Goal: Information Seeking & Learning: Learn about a topic

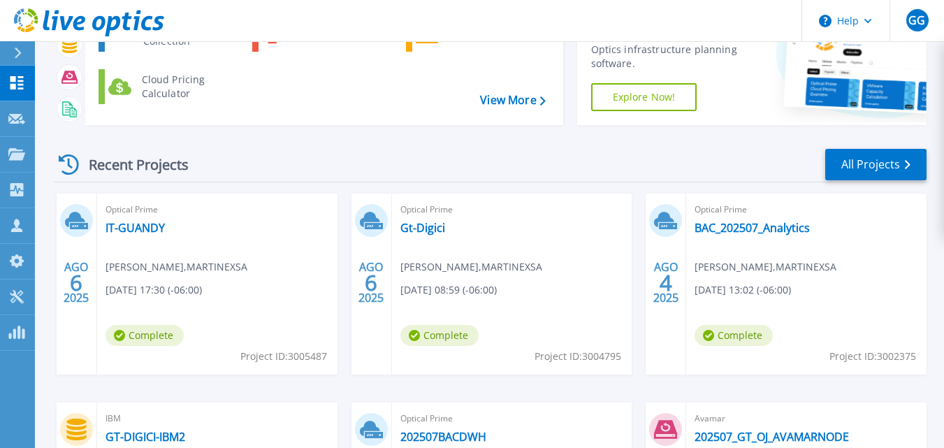
scroll to position [110, 0]
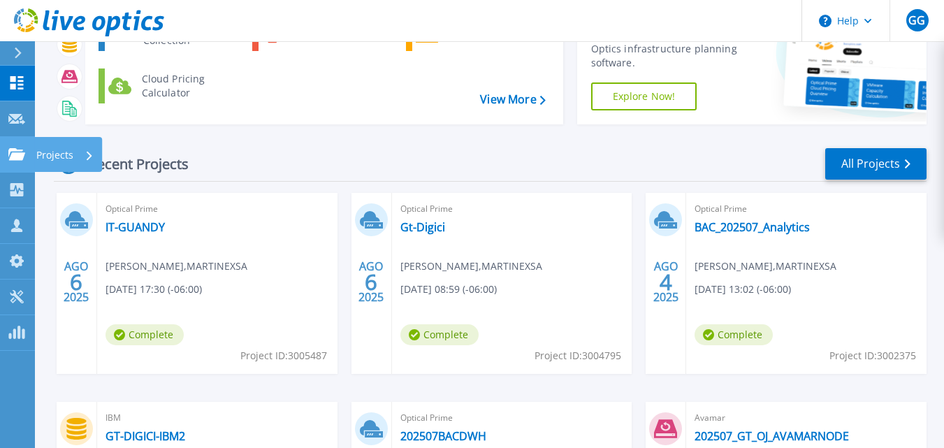
click at [62, 156] on p "Projects" at bounding box center [54, 155] width 37 height 36
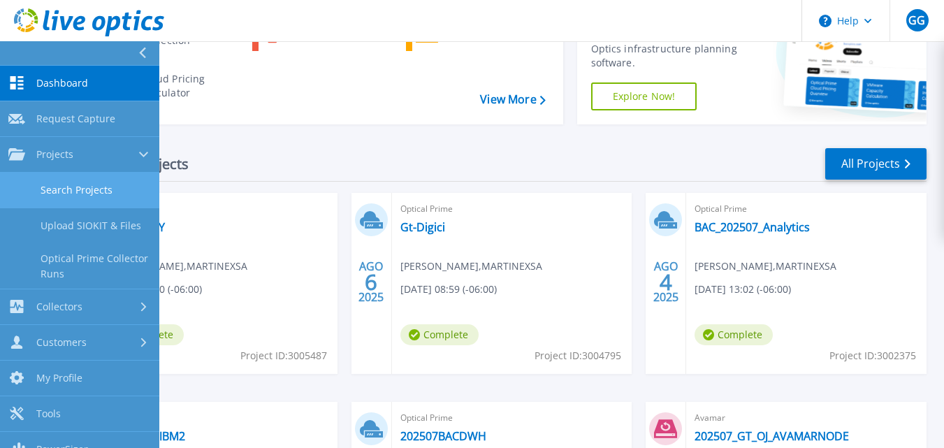
click at [74, 186] on link "Search Projects" at bounding box center [79, 191] width 159 height 36
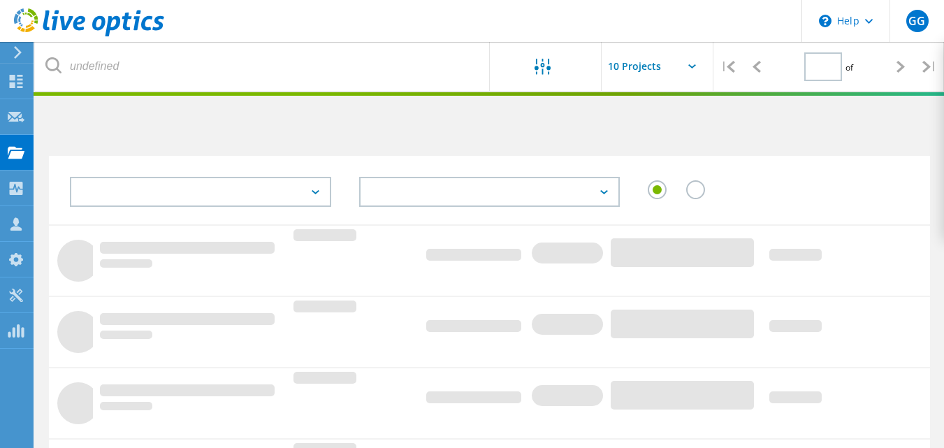
type input "1"
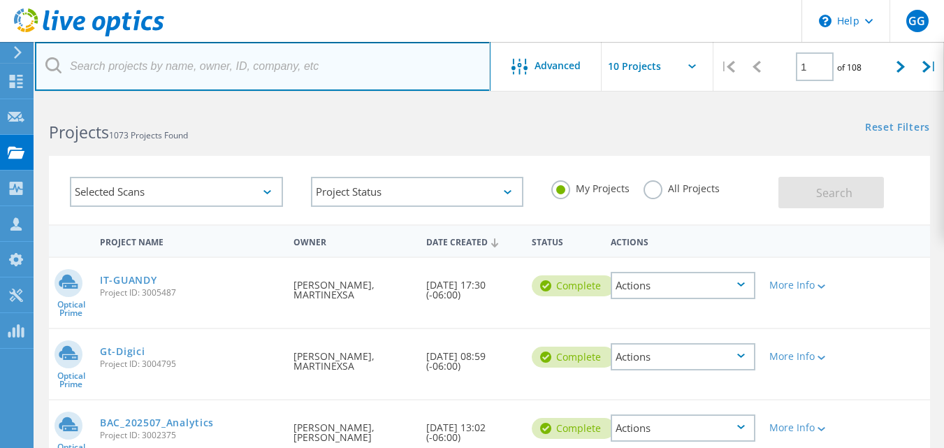
click at [124, 62] on input "text" at bounding box center [263, 66] width 456 height 49
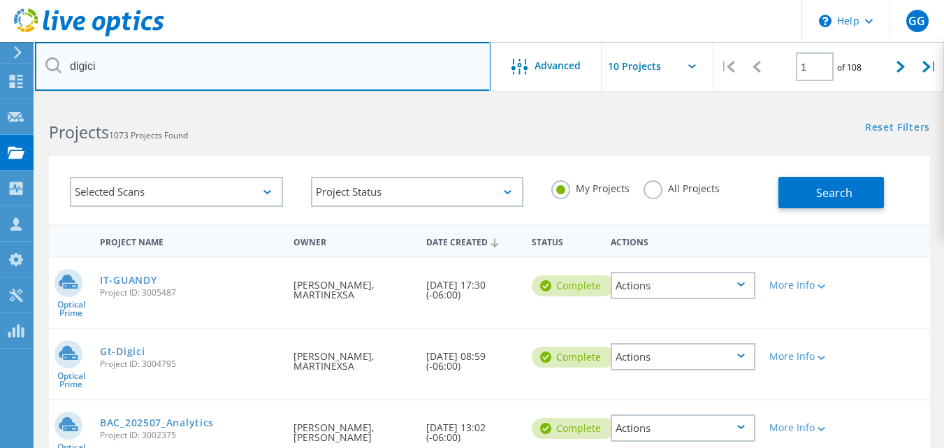
type input "digici"
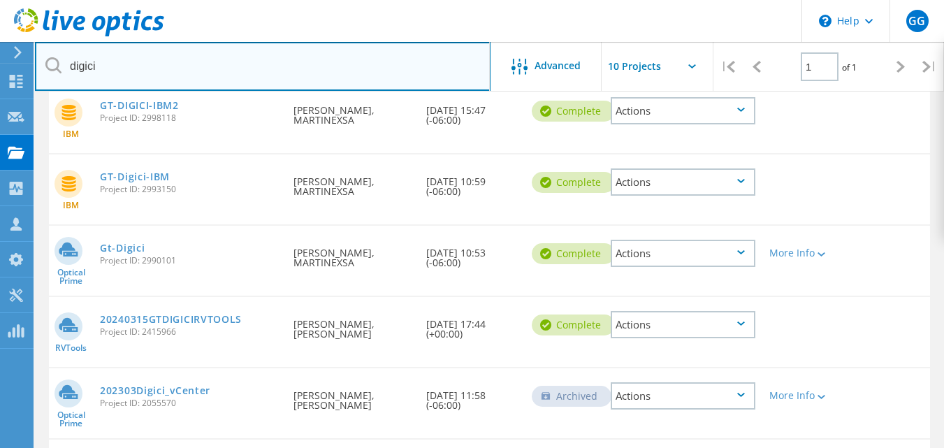
scroll to position [247, 0]
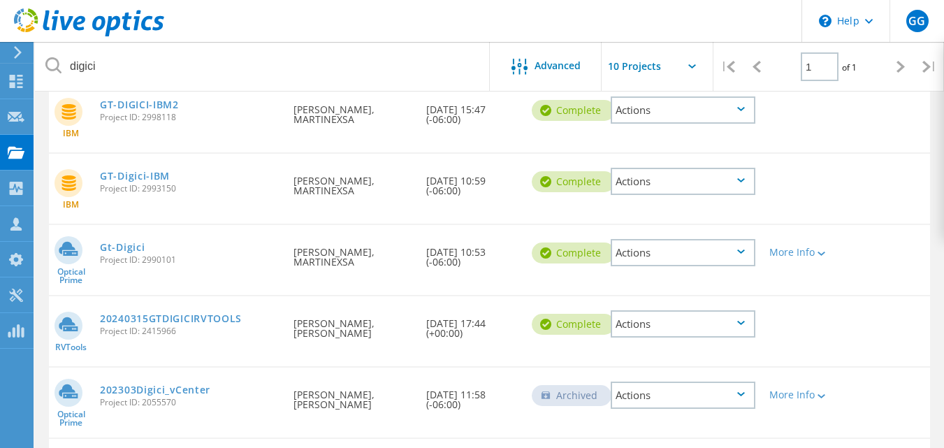
drag, startPoint x: 141, startPoint y: 251, endPoint x: 391, endPoint y: 241, distance: 250.4
click at [391, 241] on div "Requested By Antonio Navas, MARTINEXSA" at bounding box center [353, 253] width 132 height 56
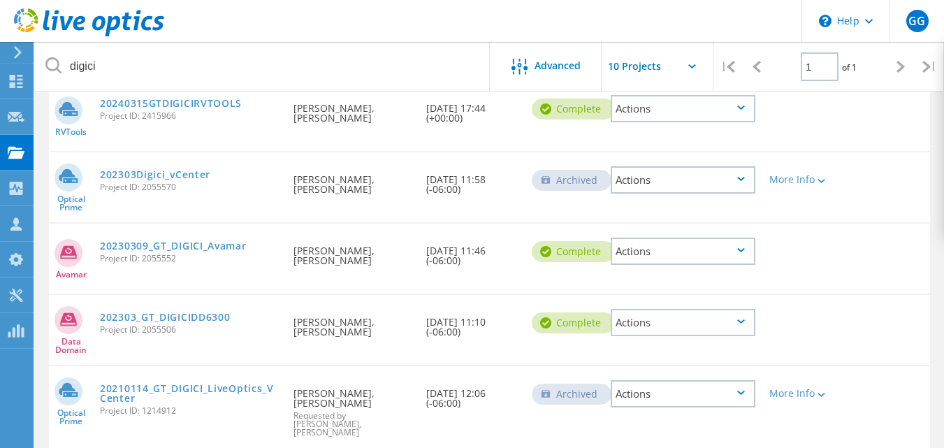
scroll to position [526, 0]
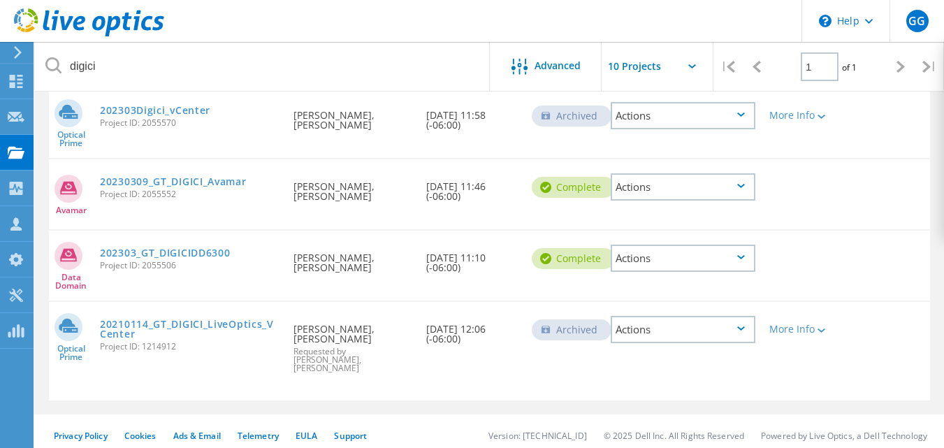
click at [665, 338] on div "Actions" at bounding box center [683, 329] width 145 height 27
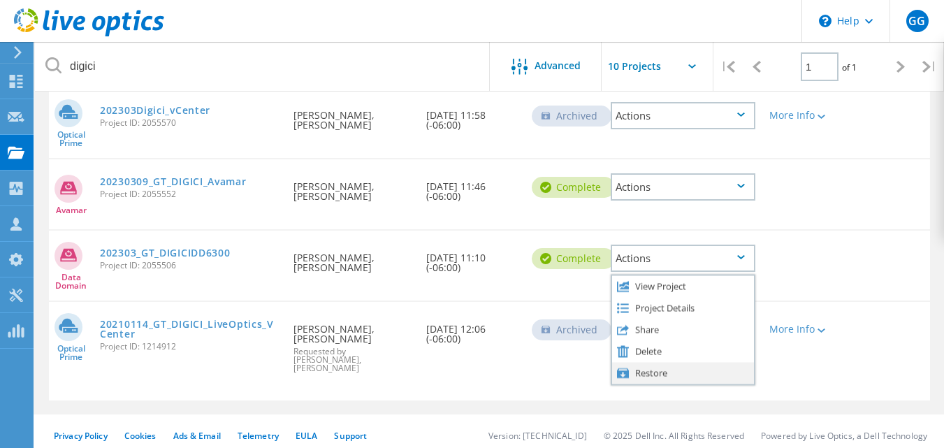
click at [665, 370] on div "Restore" at bounding box center [683, 373] width 142 height 22
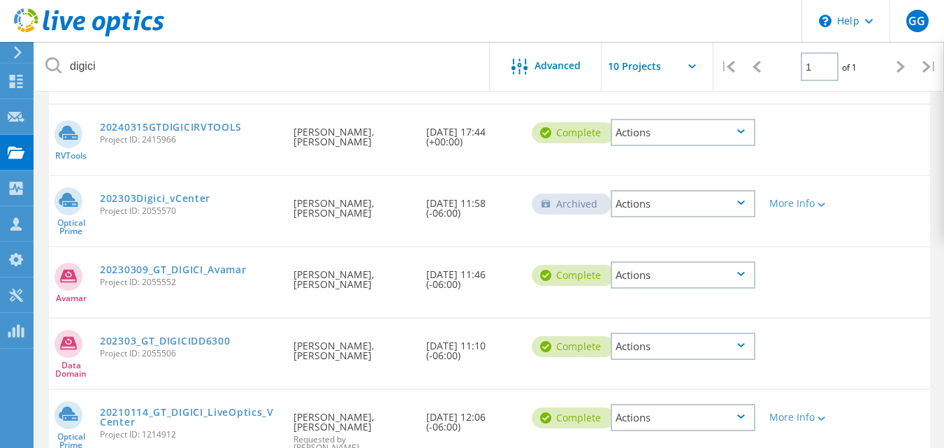
scroll to position [420, 0]
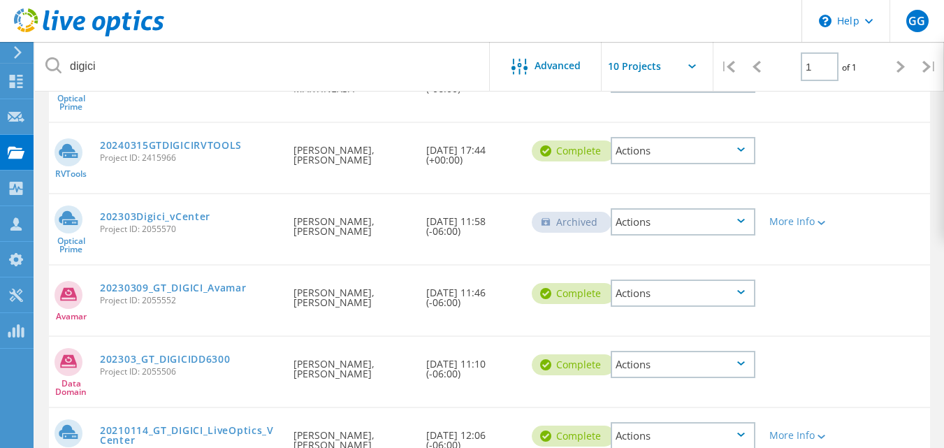
click at [647, 219] on div "Actions" at bounding box center [683, 221] width 145 height 27
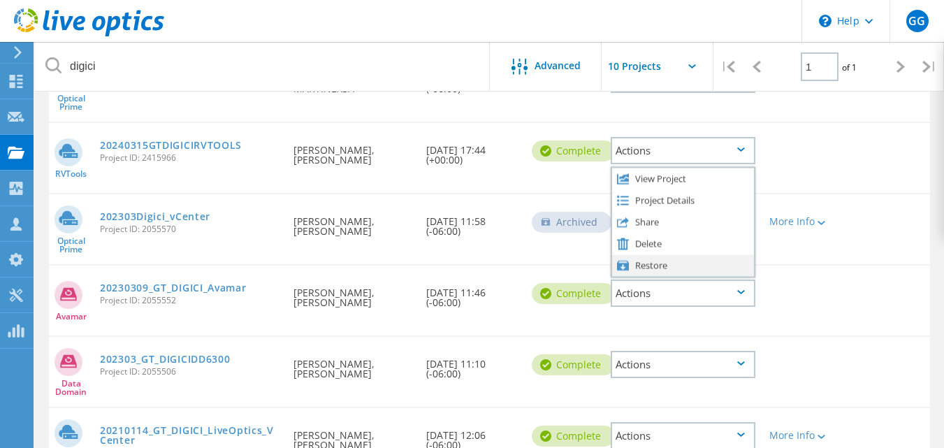
click at [657, 262] on div "Restore" at bounding box center [683, 265] width 142 height 22
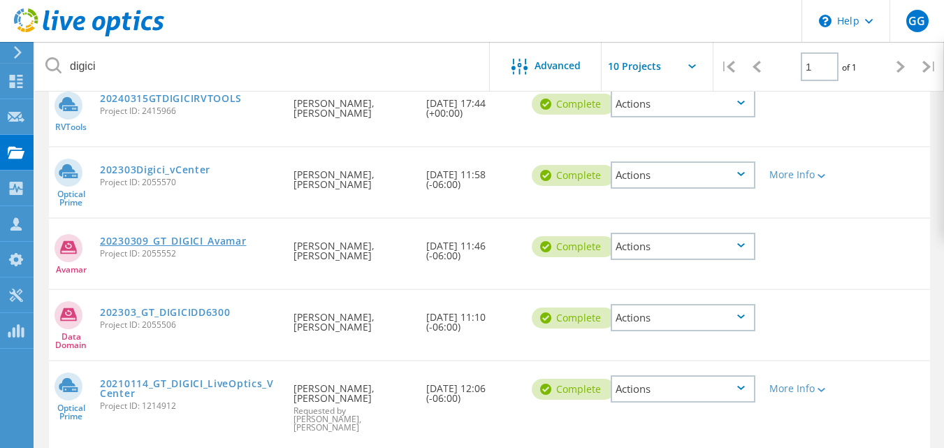
scroll to position [526, 0]
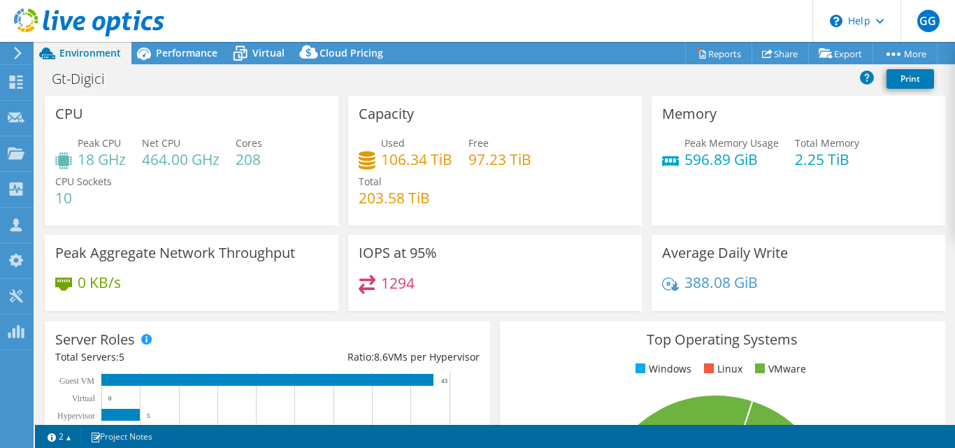
select select "USD"
click at [154, 49] on icon at bounding box center [143, 53] width 24 height 24
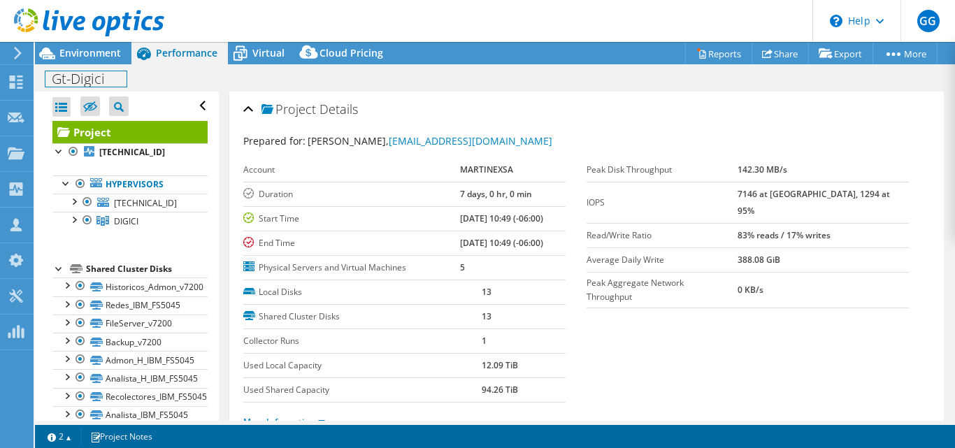
click at [52, 76] on h1 "Gt-Digici" at bounding box center [85, 78] width 81 height 15
click at [201, 75] on link at bounding box center [191, 77] width 20 height 17
click at [95, 55] on span "Environment" at bounding box center [90, 52] width 62 height 13
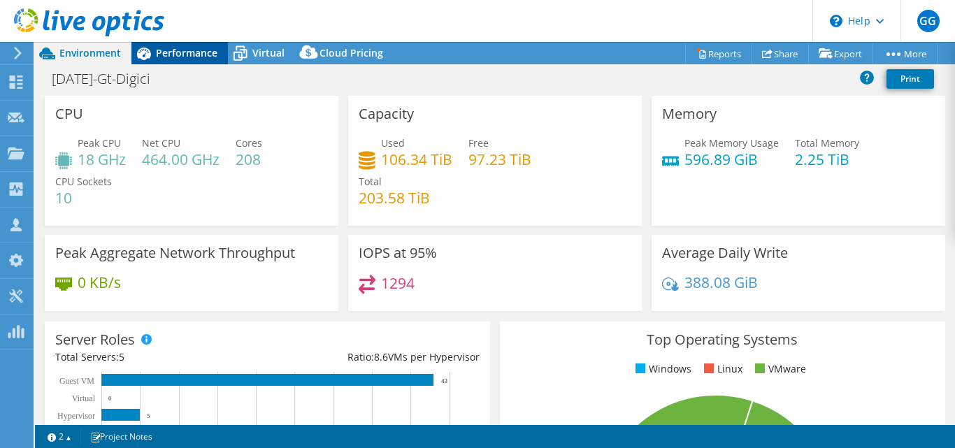
click at [189, 53] on span "Performance" at bounding box center [187, 52] width 62 height 13
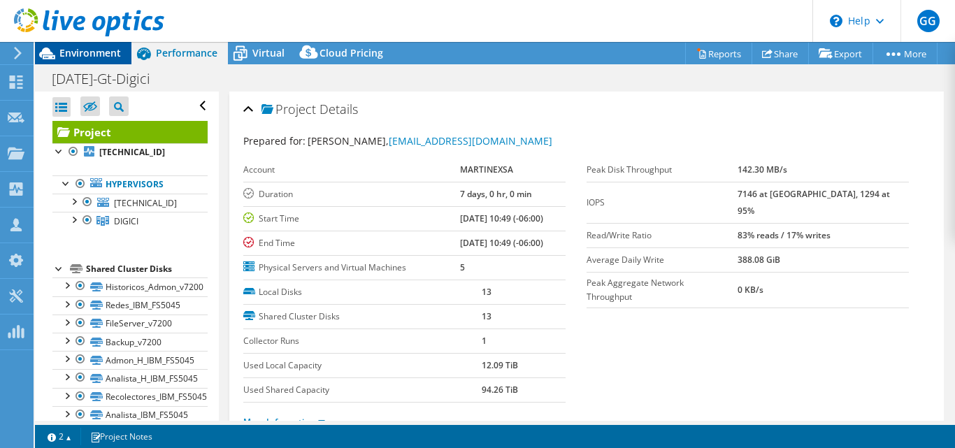
click at [104, 54] on span "Environment" at bounding box center [90, 52] width 62 height 13
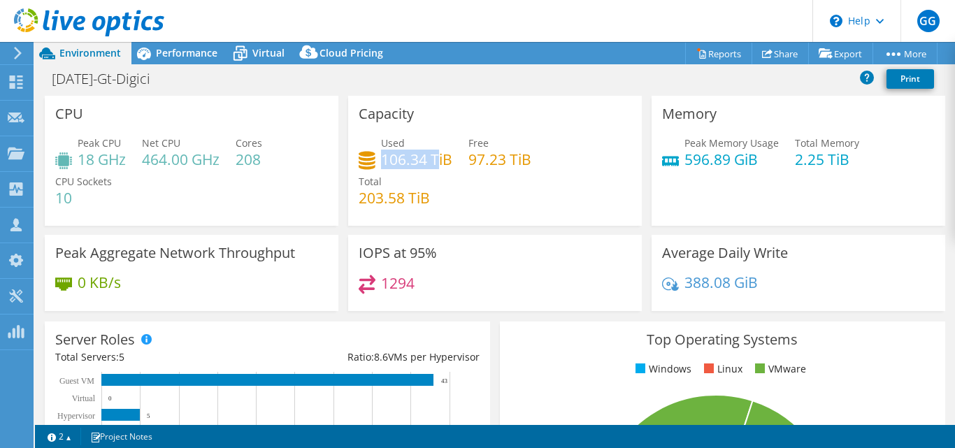
drag, startPoint x: 379, startPoint y: 159, endPoint x: 437, endPoint y: 159, distance: 58.0
click at [437, 159] on h4 "106.34 TiB" at bounding box center [416, 159] width 71 height 15
click at [490, 261] on div "IOPS at 95% 1294" at bounding box center [495, 273] width 294 height 76
drag, startPoint x: 357, startPoint y: 196, endPoint x: 445, endPoint y: 197, distance: 88.1
click at [445, 197] on div "Used 106.34 TiB Free 97.23 TiB Total 203.58 TiB" at bounding box center [495, 178] width 273 height 84
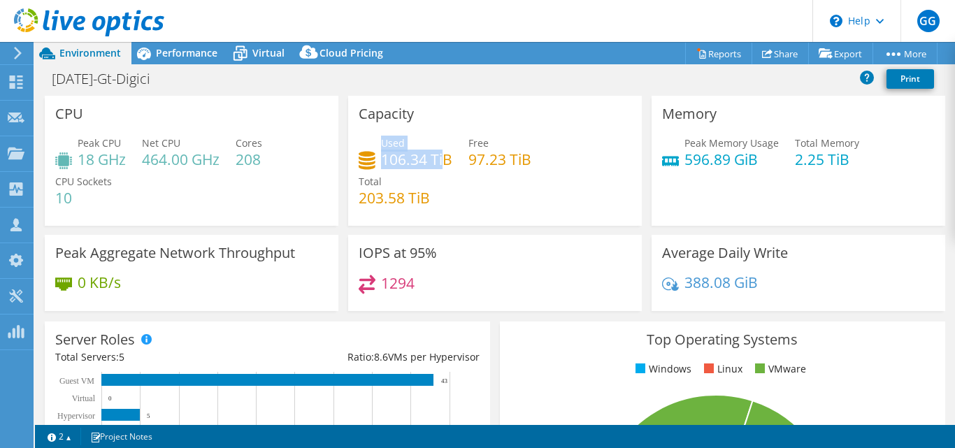
drag, startPoint x: 377, startPoint y: 161, endPoint x: 438, endPoint y: 162, distance: 61.5
click at [438, 162] on div "Used 106.34 TiB" at bounding box center [406, 151] width 94 height 31
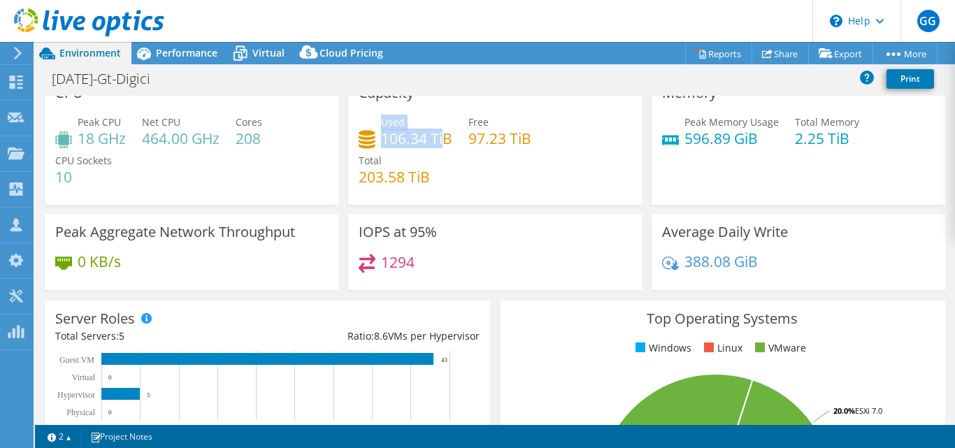
scroll to position [22, 0]
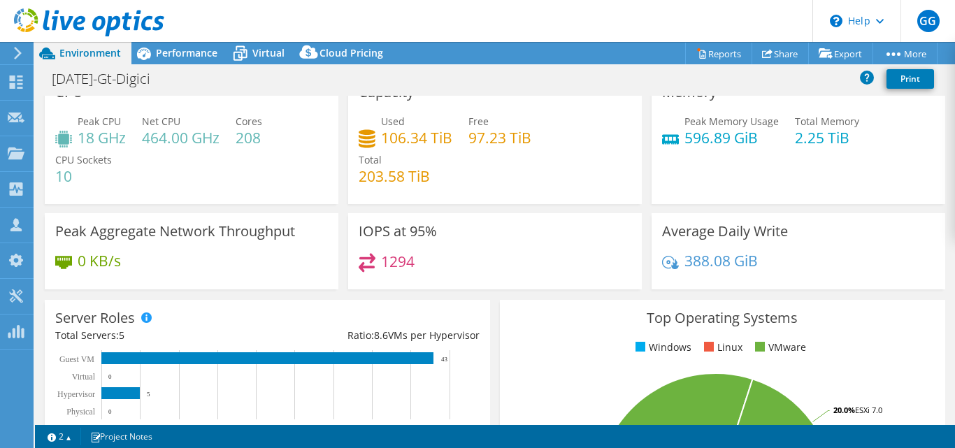
click at [436, 175] on div "Used 106.34 TiB Free 97.23 TiB Total 203.58 TiB" at bounding box center [495, 156] width 273 height 84
drag, startPoint x: 354, startPoint y: 178, endPoint x: 433, endPoint y: 178, distance: 79.0
click at [431, 178] on div "Used 106.34 TiB Free 97.23 TiB Total 203.58 TiB" at bounding box center [495, 156] width 273 height 84
click at [461, 184] on div "Used 106.34 TiB Free 97.23 TiB Total 203.58 TiB" at bounding box center [495, 156] width 273 height 84
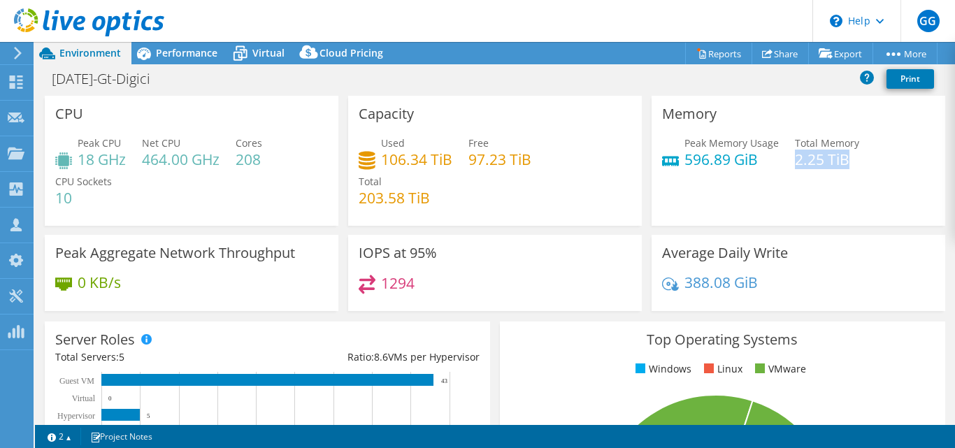
drag, startPoint x: 830, startPoint y: 167, endPoint x: 858, endPoint y: 166, distance: 28.0
click at [858, 166] on div "Peak Memory Usage 596.89 GiB Total Memory 2.25 TiB" at bounding box center [798, 158] width 273 height 45
click at [185, 55] on span "Performance" at bounding box center [187, 52] width 62 height 13
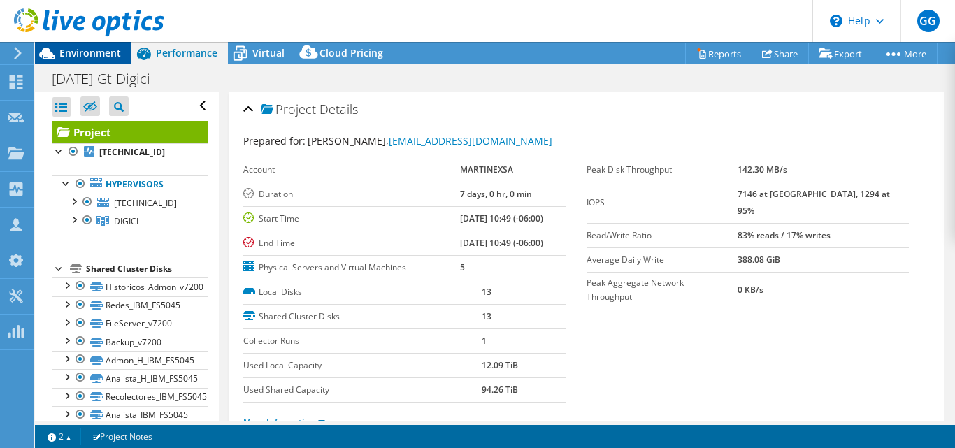
click at [96, 60] on div "Environment" at bounding box center [83, 53] width 96 height 22
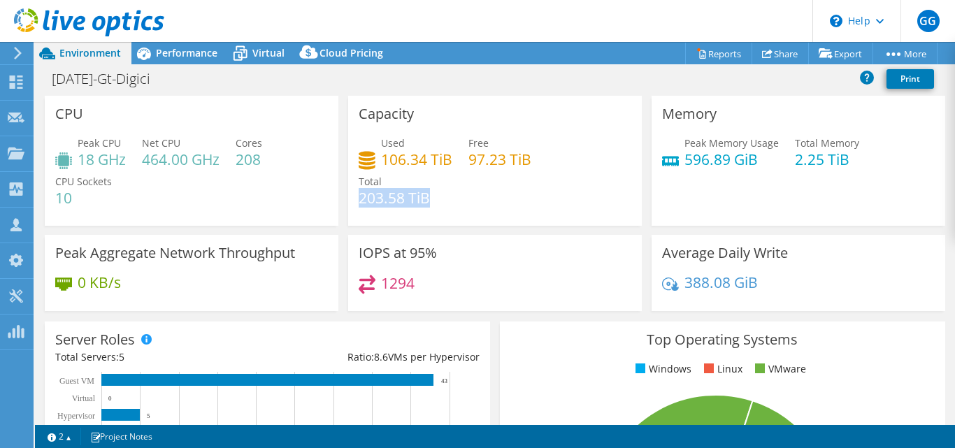
drag, startPoint x: 356, startPoint y: 201, endPoint x: 423, endPoint y: 205, distance: 66.5
click at [423, 205] on h4 "203.58 TiB" at bounding box center [394, 197] width 71 height 15
click at [448, 205] on div "Used 106.34 TiB Free 97.23 TiB Total 203.58 TiB" at bounding box center [495, 178] width 273 height 84
click at [162, 61] on div "Performance" at bounding box center [179, 53] width 96 height 22
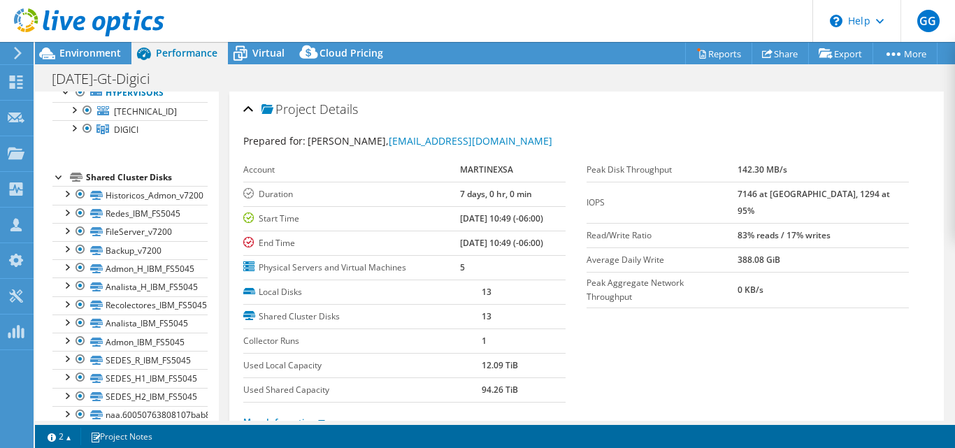
scroll to position [90, 0]
click at [68, 250] on div at bounding box center [66, 250] width 14 height 14
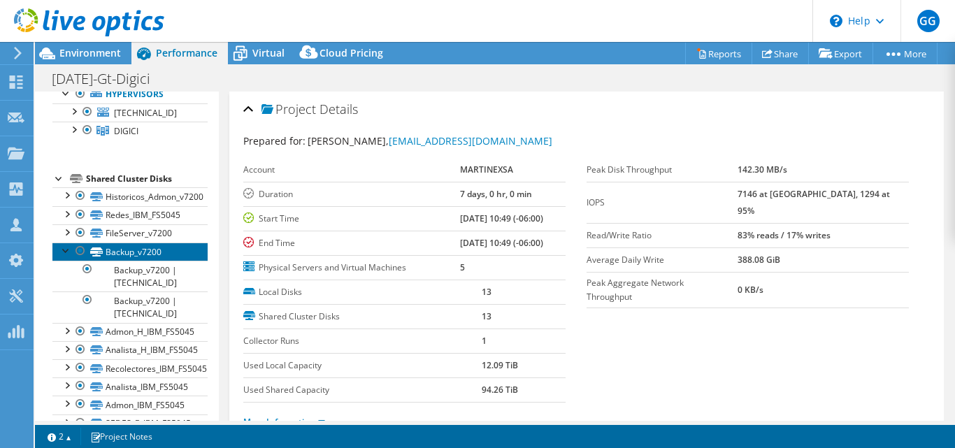
click at [128, 254] on link "Backup_v7200" at bounding box center [129, 252] width 155 height 18
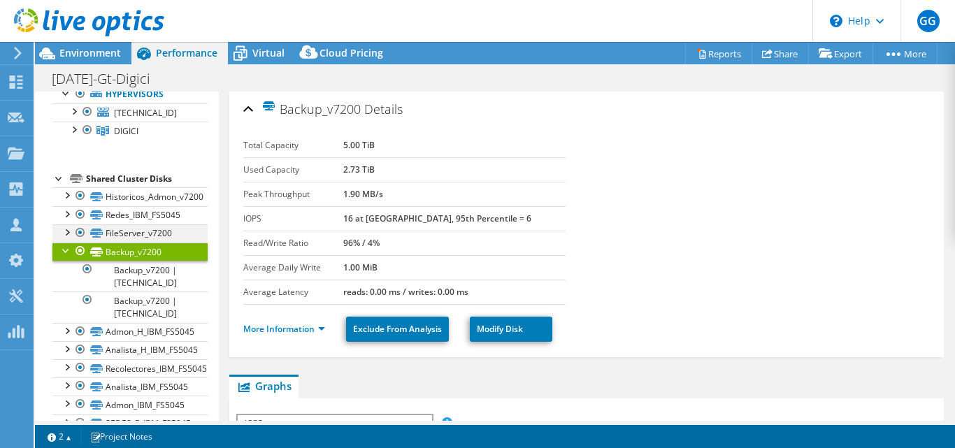
click at [65, 233] on div at bounding box center [66, 231] width 14 height 14
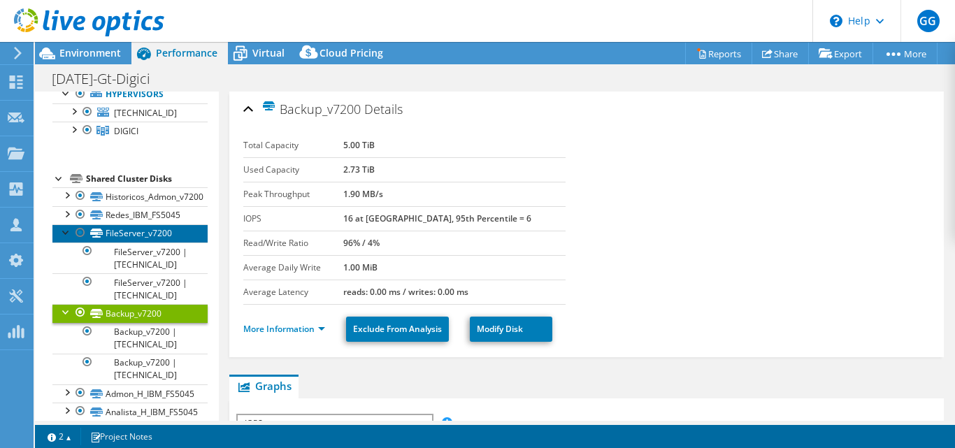
click at [122, 236] on link "FileServer_v7200" at bounding box center [129, 233] width 155 height 18
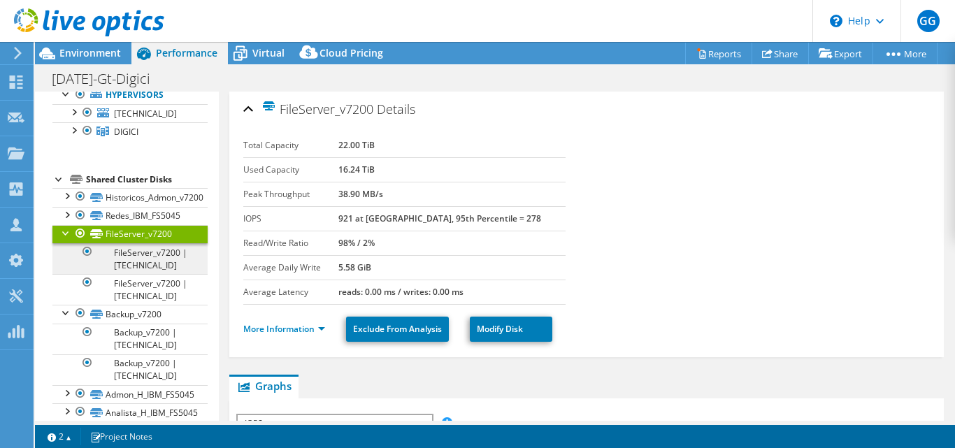
scroll to position [85, 0]
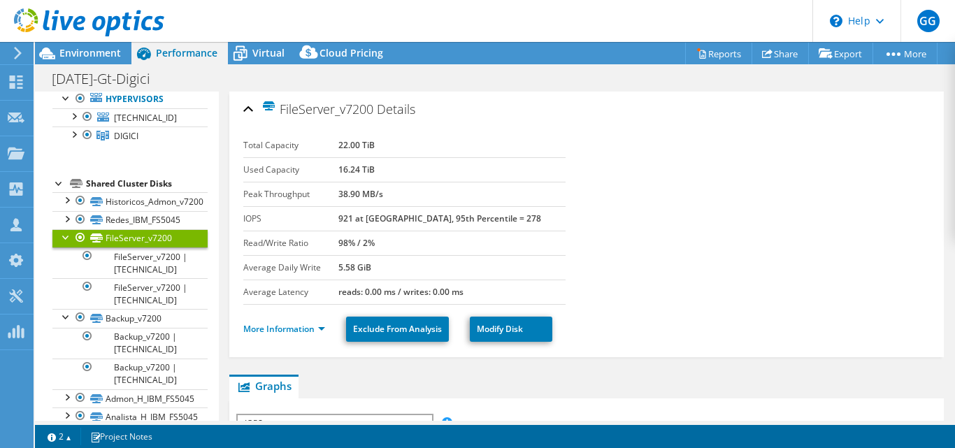
click at [65, 238] on div at bounding box center [66, 236] width 14 height 14
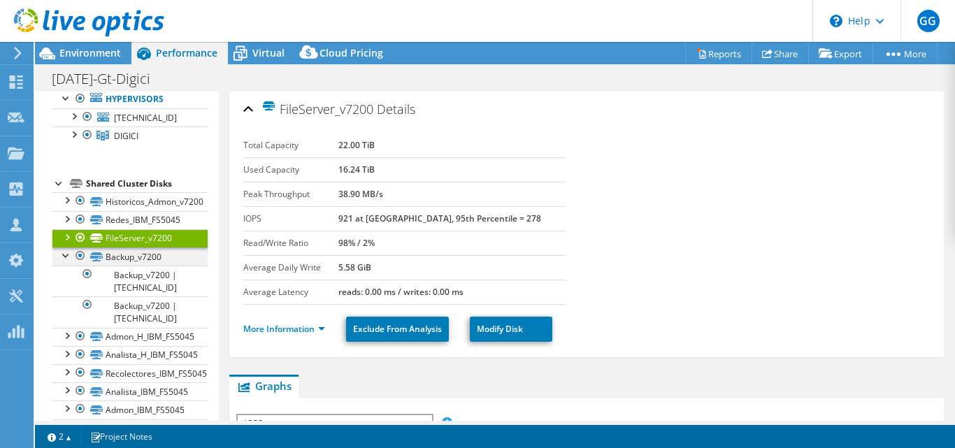
click at [63, 256] on div at bounding box center [66, 254] width 14 height 14
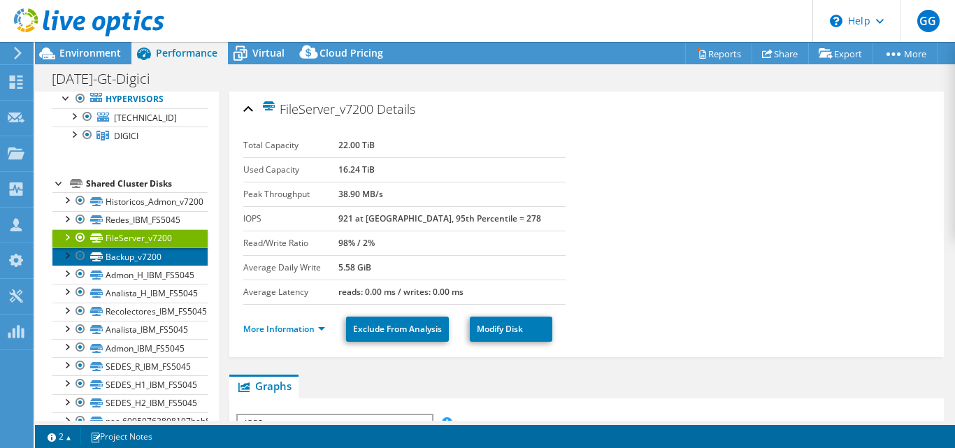
click at [135, 261] on link "Backup_v7200" at bounding box center [129, 256] width 155 height 18
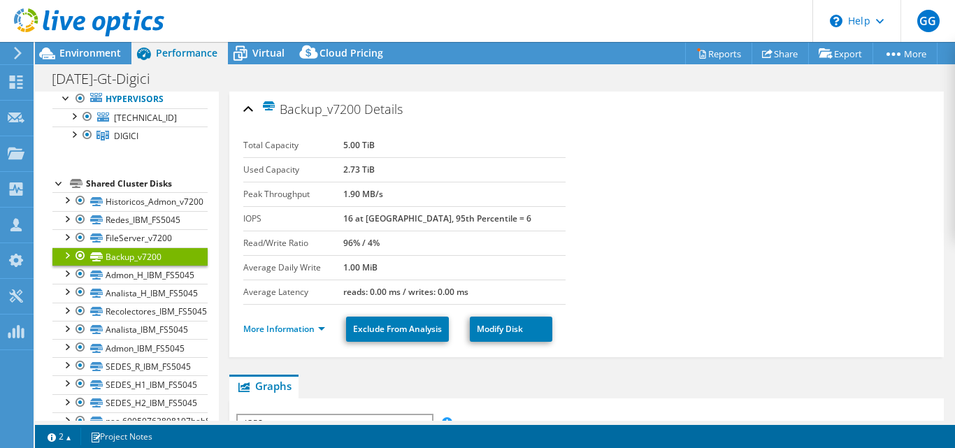
click at [69, 258] on div at bounding box center [66, 254] width 14 height 14
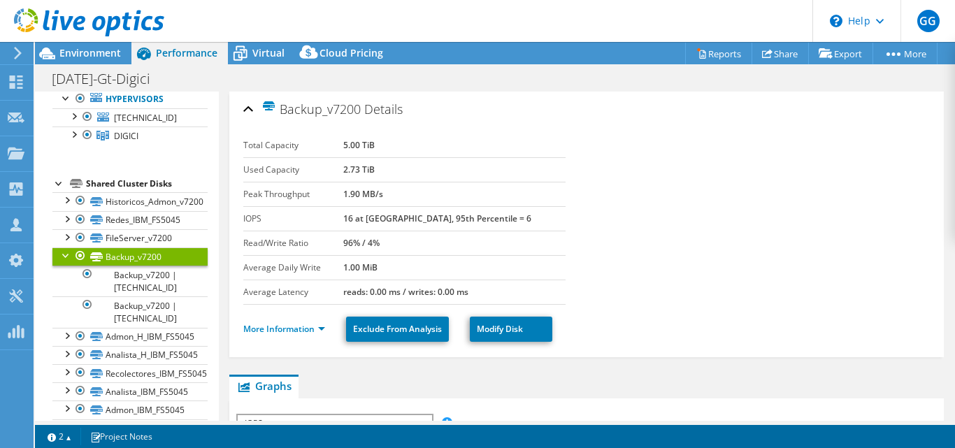
click at [129, 255] on link "Backup_v7200" at bounding box center [129, 256] width 155 height 18
click at [61, 256] on div at bounding box center [66, 254] width 14 height 14
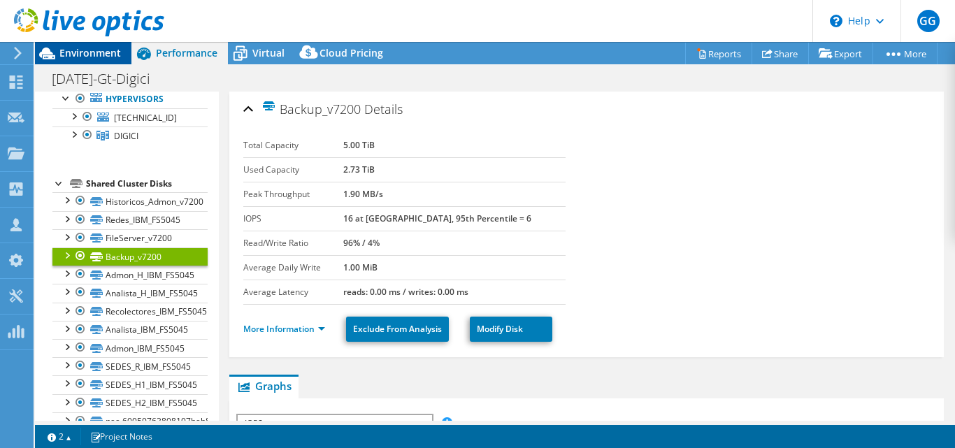
click at [73, 52] on span "Environment" at bounding box center [90, 52] width 62 height 13
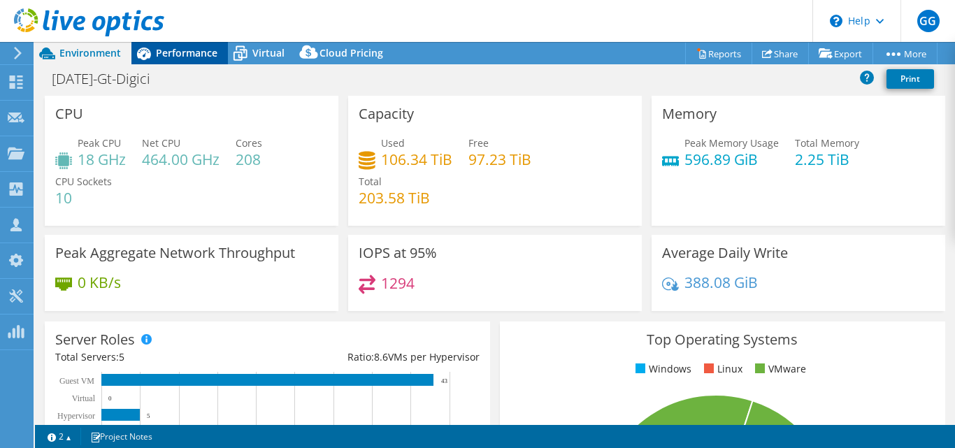
click at [195, 56] on span "Performance" at bounding box center [187, 52] width 62 height 13
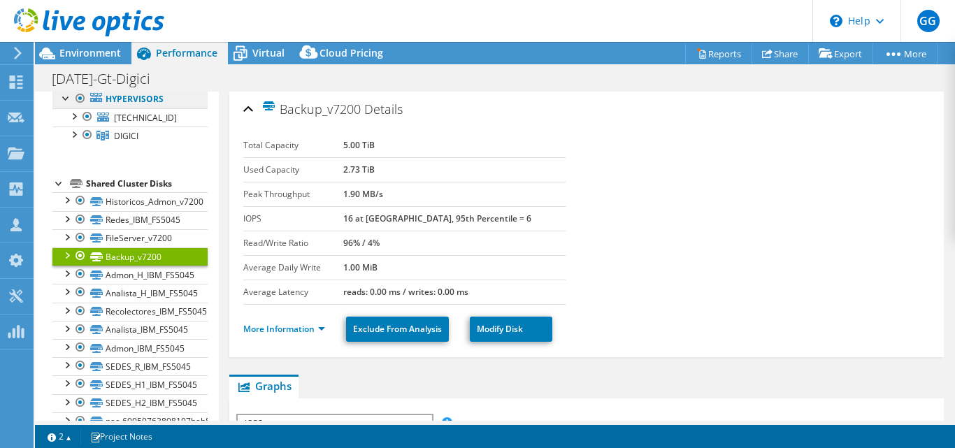
click at [147, 93] on link "Hypervisors" at bounding box center [129, 99] width 155 height 18
click at [145, 101] on link "Hypervisors" at bounding box center [129, 99] width 155 height 18
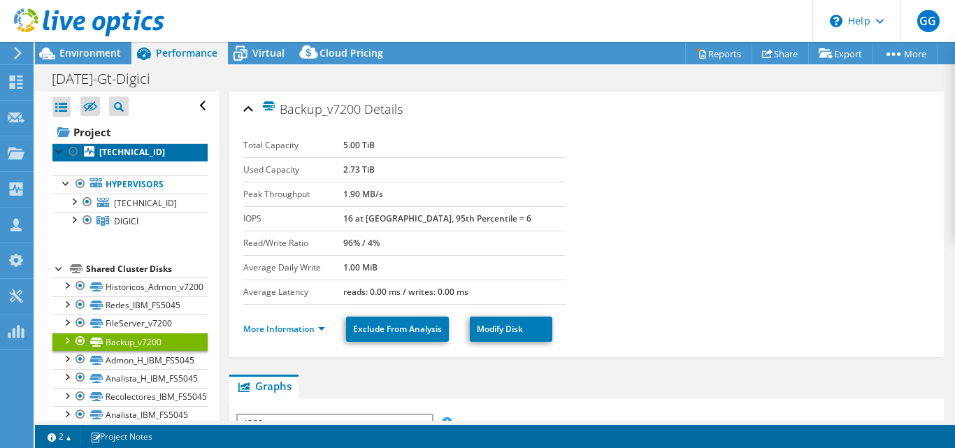
click at [117, 152] on b "192.168.0.31" at bounding box center [132, 152] width 66 height 12
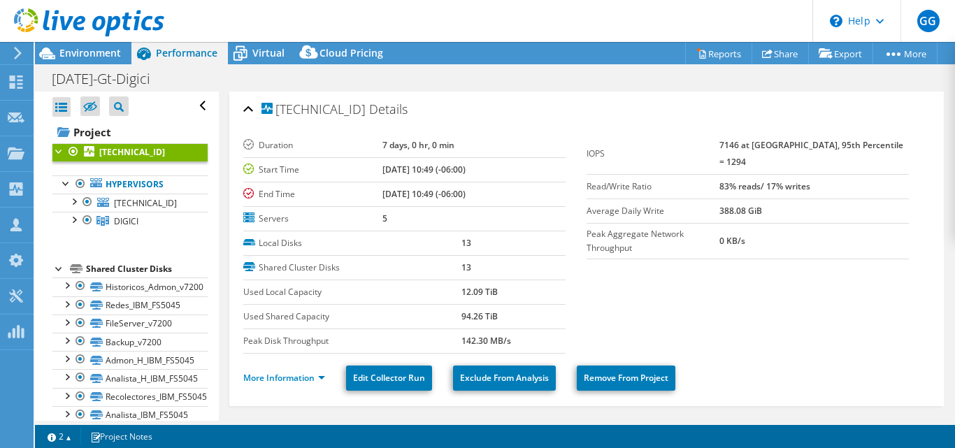
click at [92, 50] on span "Environment" at bounding box center [90, 52] width 62 height 13
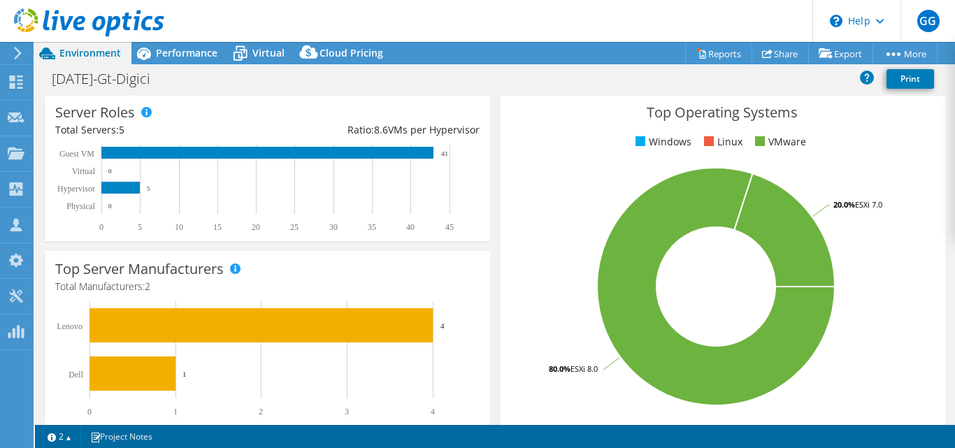
scroll to position [228, 0]
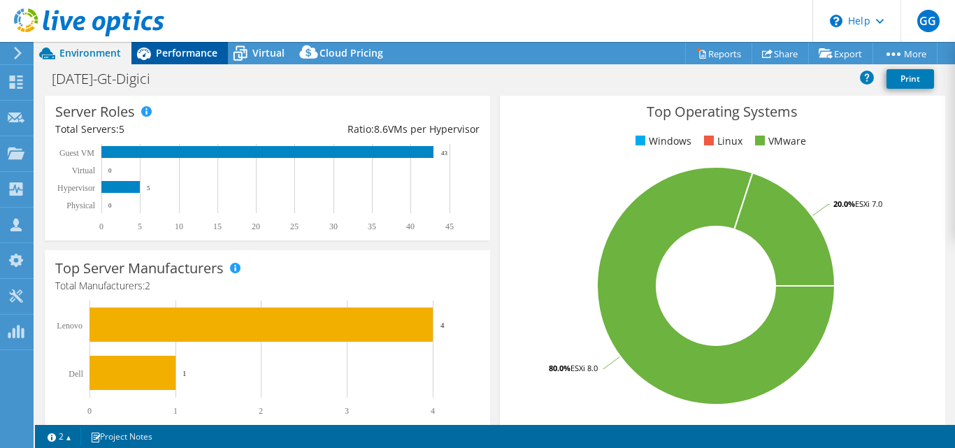
click at [189, 62] on div "Performance" at bounding box center [179, 53] width 96 height 22
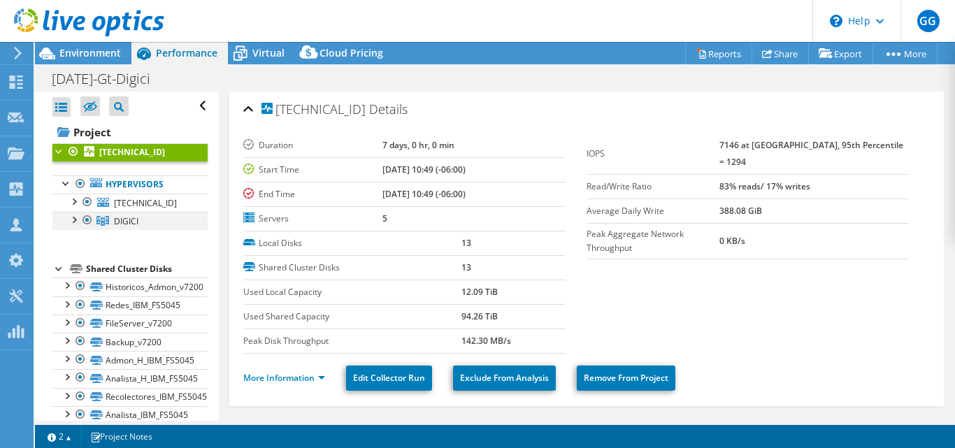
click at [79, 222] on div at bounding box center [73, 219] width 14 height 14
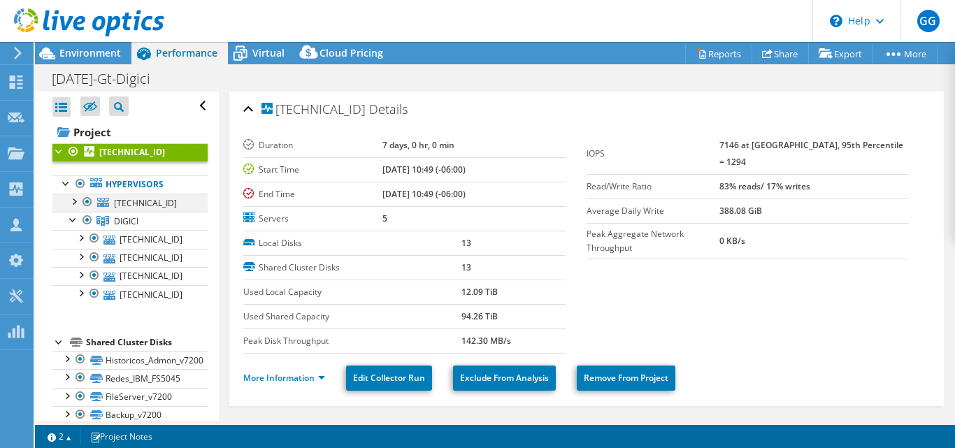
click at [75, 203] on div at bounding box center [73, 201] width 14 height 14
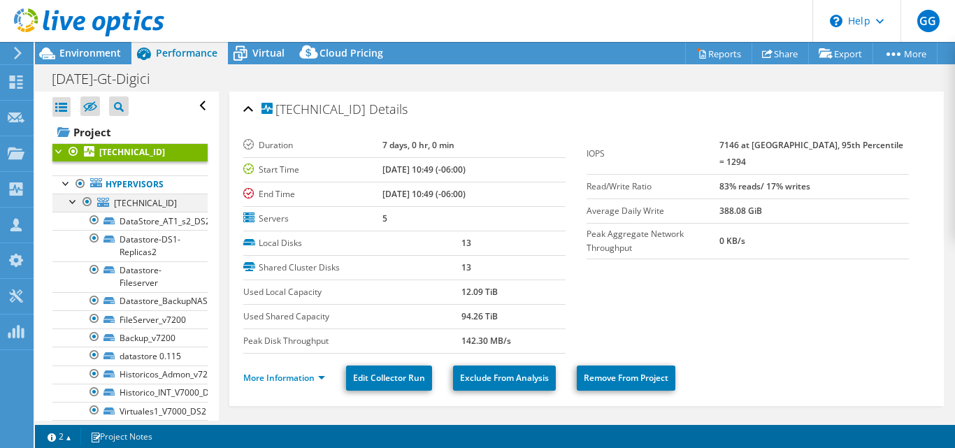
click at [73, 203] on div at bounding box center [73, 201] width 14 height 14
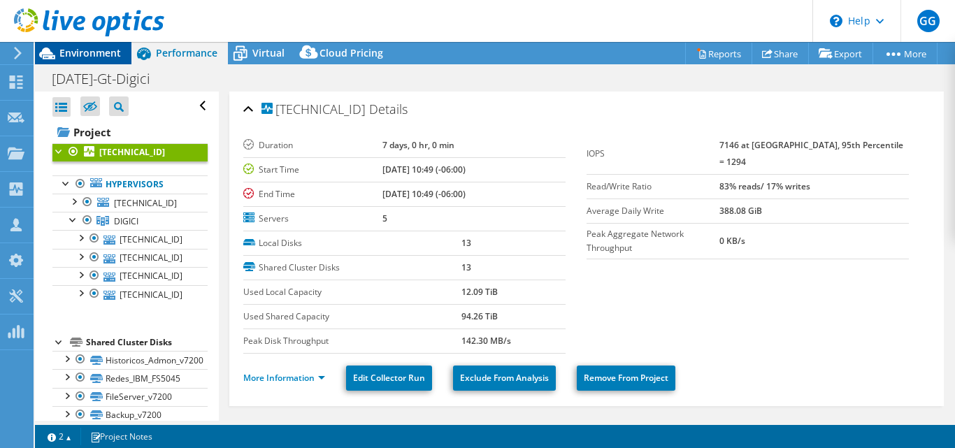
click at [107, 54] on span "Environment" at bounding box center [90, 52] width 62 height 13
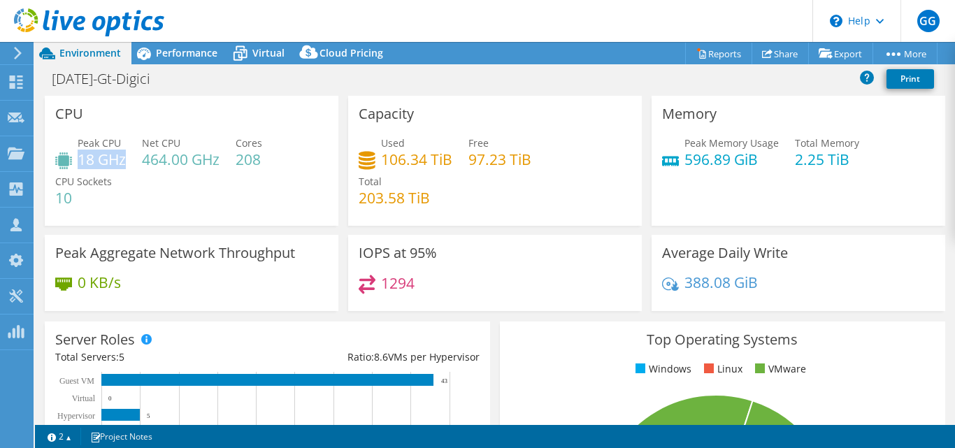
drag, startPoint x: 84, startPoint y: 163, endPoint x: 124, endPoint y: 162, distance: 39.8
click at [124, 162] on h4 "18 GHz" at bounding box center [102, 159] width 48 height 15
click at [194, 53] on span "Performance" at bounding box center [187, 52] width 62 height 13
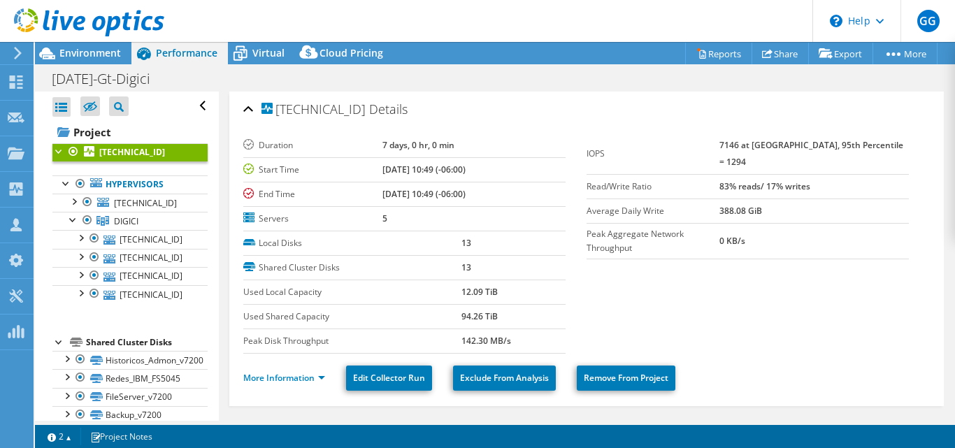
scroll to position [240, 0]
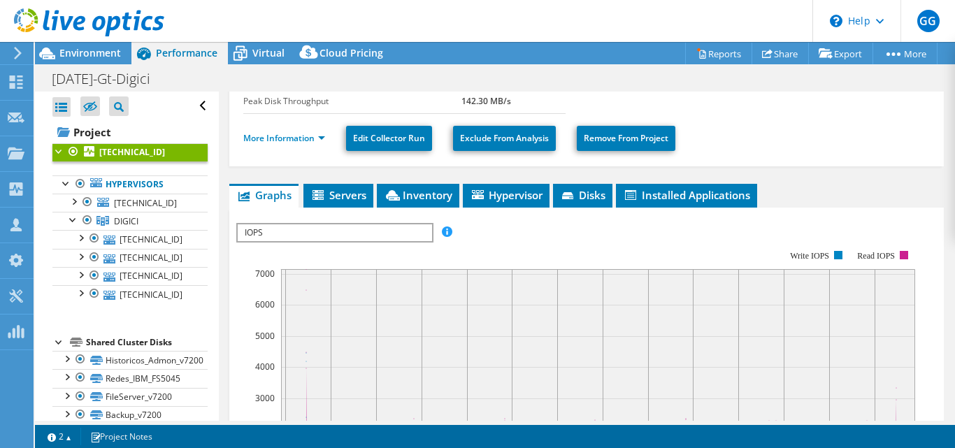
click at [293, 237] on span "IOPS" at bounding box center [335, 232] width 194 height 17
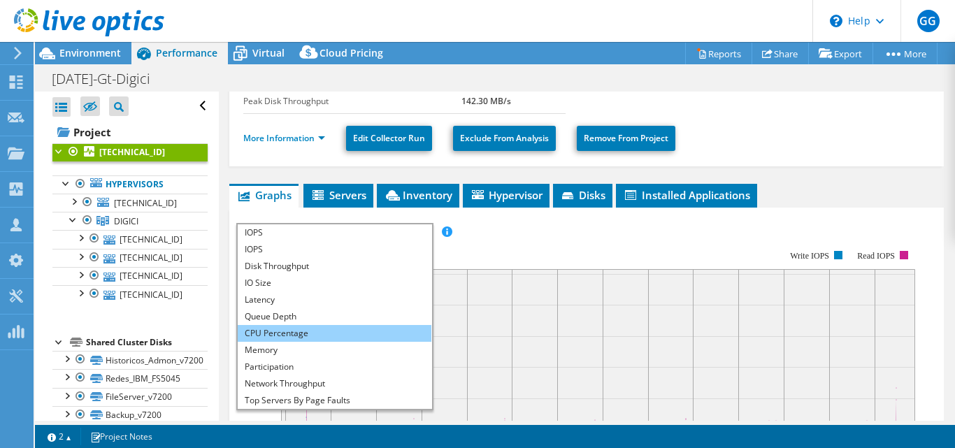
scroll to position [45, 0]
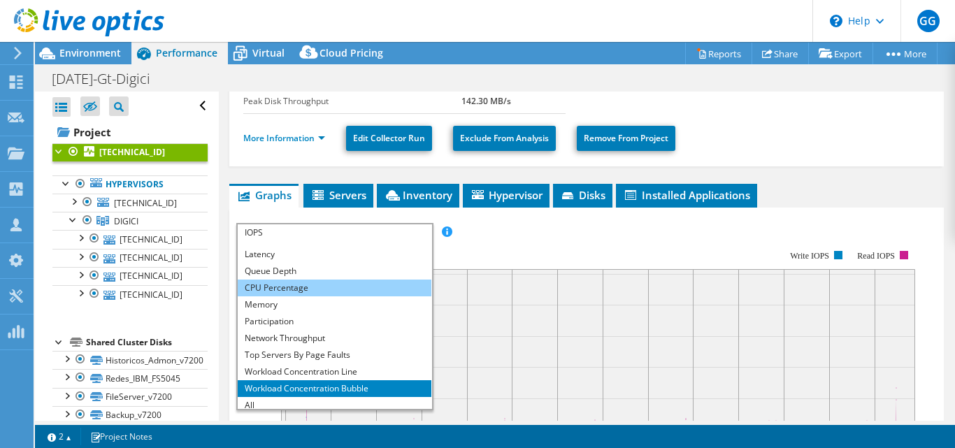
click at [313, 291] on li "CPU Percentage" at bounding box center [335, 288] width 194 height 17
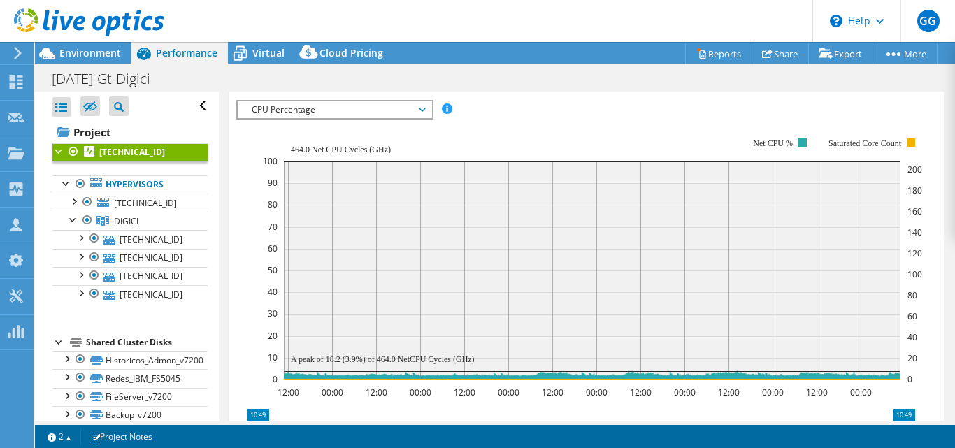
scroll to position [363, 0]
click at [102, 52] on span "Environment" at bounding box center [90, 52] width 62 height 13
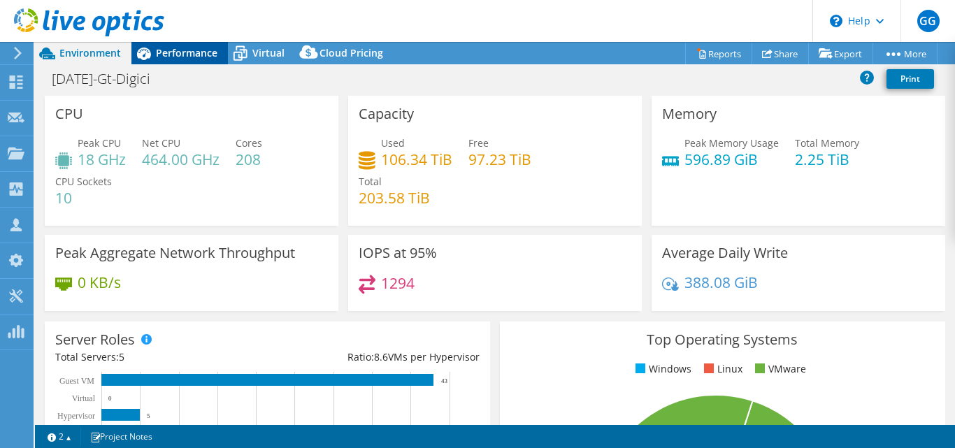
click at [185, 62] on div "Performance" at bounding box center [179, 53] width 96 height 22
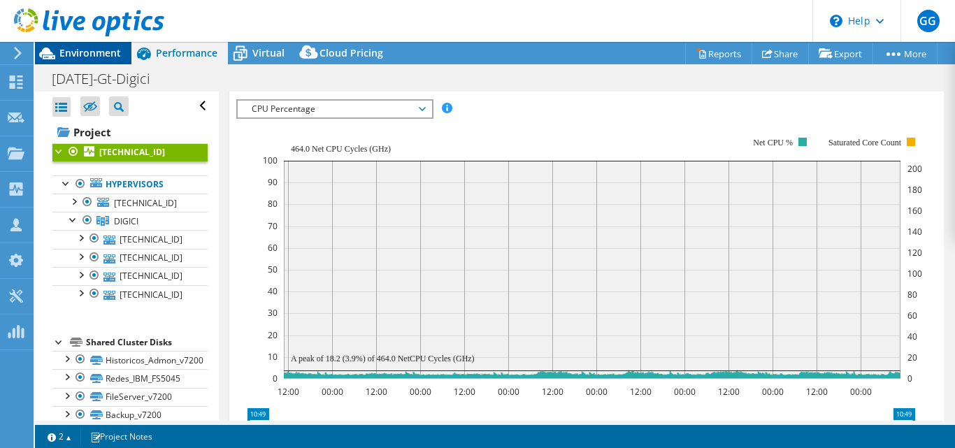
click at [90, 59] on span "Environment" at bounding box center [90, 52] width 62 height 13
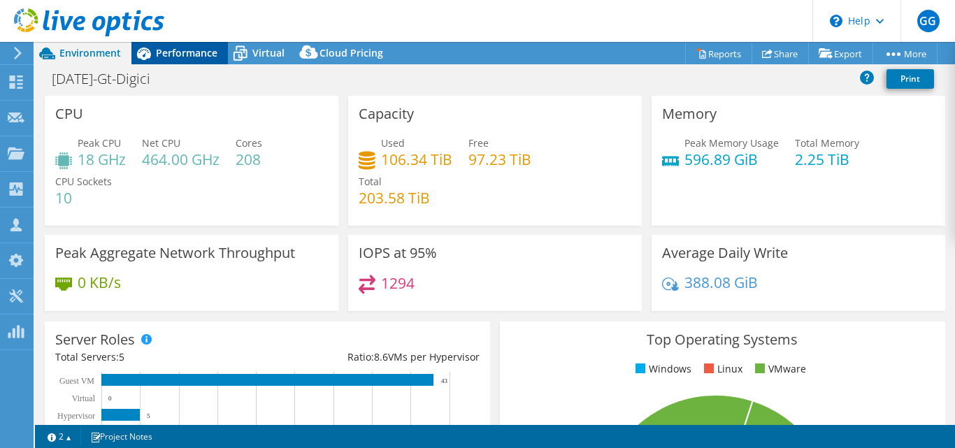
click at [190, 55] on span "Performance" at bounding box center [187, 52] width 62 height 13
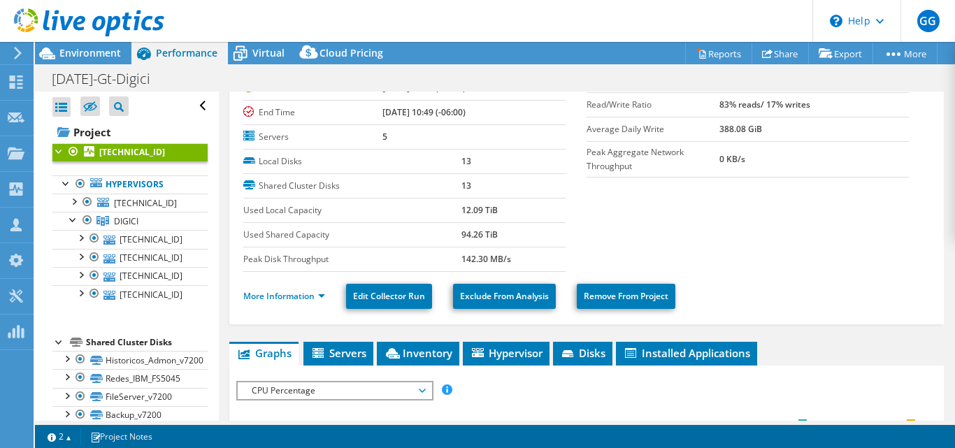
scroll to position [81, 0]
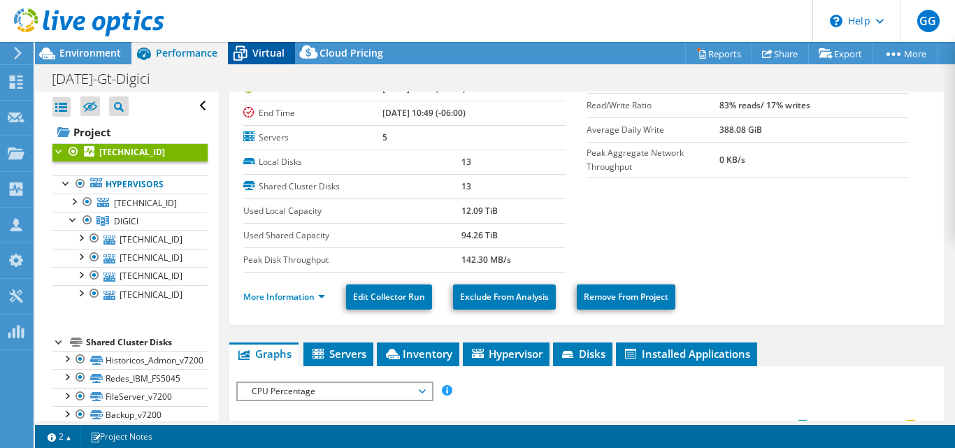
click at [253, 49] on span "Virtual" at bounding box center [268, 52] width 32 height 13
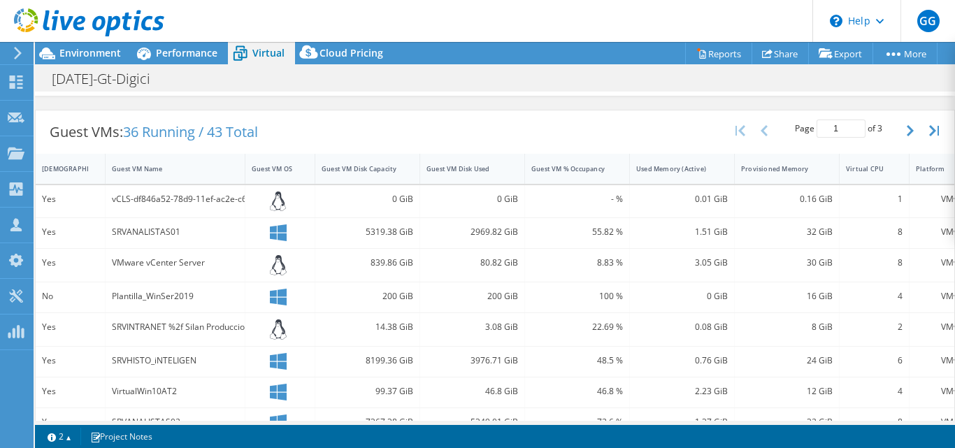
scroll to position [264, 0]
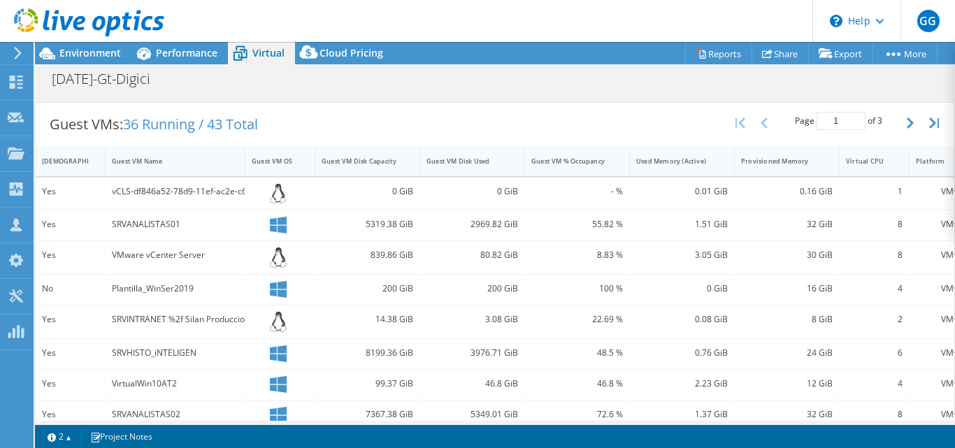
click at [364, 165] on div "Guest VM Disk Capacity" at bounding box center [359, 161] width 75 height 9
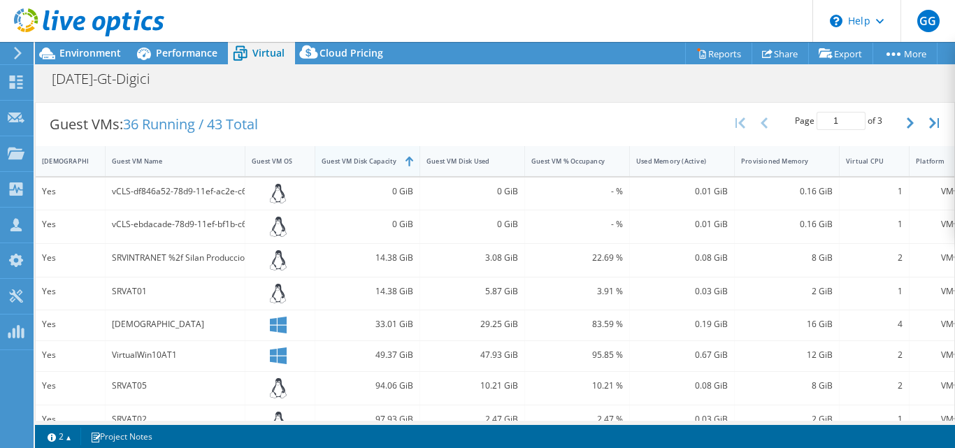
click at [364, 165] on div "Guest VM Disk Capacity" at bounding box center [359, 161] width 75 height 9
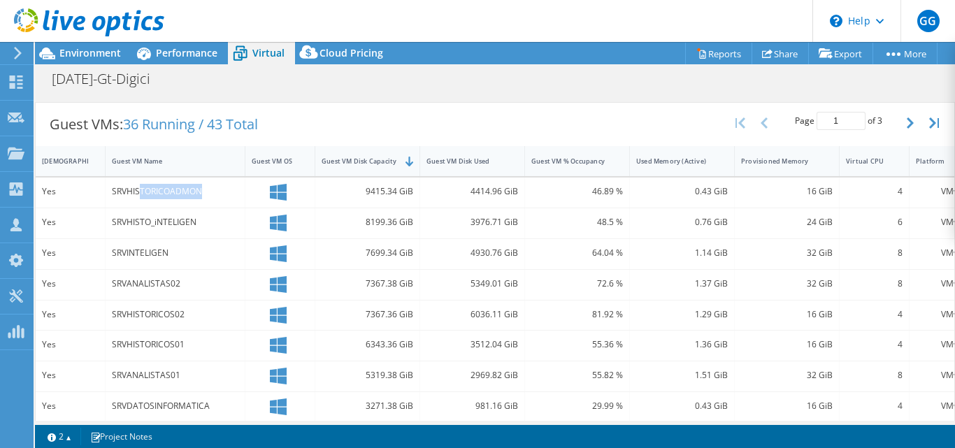
drag, startPoint x: 190, startPoint y: 194, endPoint x: 201, endPoint y: 194, distance: 10.5
click at [201, 194] on div "SRVHISTORICOADMON" at bounding box center [175, 191] width 127 height 15
drag, startPoint x: 157, startPoint y: 219, endPoint x: 192, endPoint y: 220, distance: 35.7
click at [192, 220] on div "SRVHISTO_iNTELIGEN" at bounding box center [175, 222] width 127 height 15
click at [145, 224] on div "SRVHISTO_iNTELIGEN" at bounding box center [175, 222] width 127 height 15
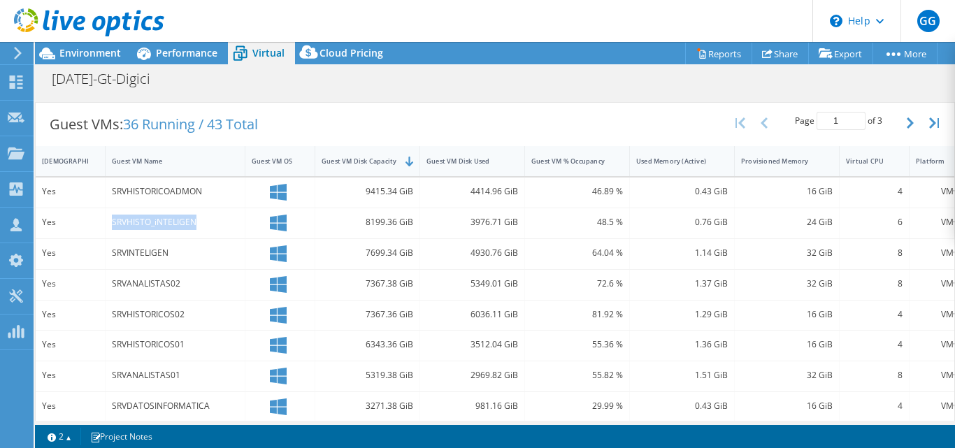
click at [145, 224] on div "SRVHISTO_iNTELIGEN" at bounding box center [175, 222] width 127 height 15
click at [150, 257] on div "SRVINTELIGEN" at bounding box center [175, 252] width 127 height 15
drag, startPoint x: 136, startPoint y: 371, endPoint x: 182, endPoint y: 379, distance: 47.5
click at [182, 379] on div "SRVANALISTAS01" at bounding box center [175, 375] width 127 height 15
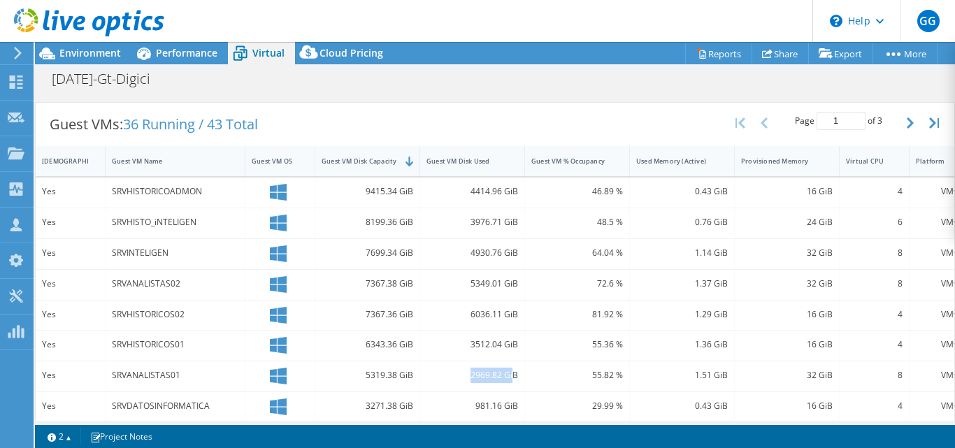
drag, startPoint x: 469, startPoint y: 374, endPoint x: 512, endPoint y: 375, distance: 43.4
click at [512, 375] on div "2969.82 GiB" at bounding box center [472, 375] width 92 height 15
drag, startPoint x: 473, startPoint y: 222, endPoint x: 482, endPoint y: 230, distance: 11.9
click at [501, 221] on div "3976.71 GiB" at bounding box center [472, 222] width 92 height 15
drag, startPoint x: 491, startPoint y: 253, endPoint x: 500, endPoint y: 254, distance: 9.1
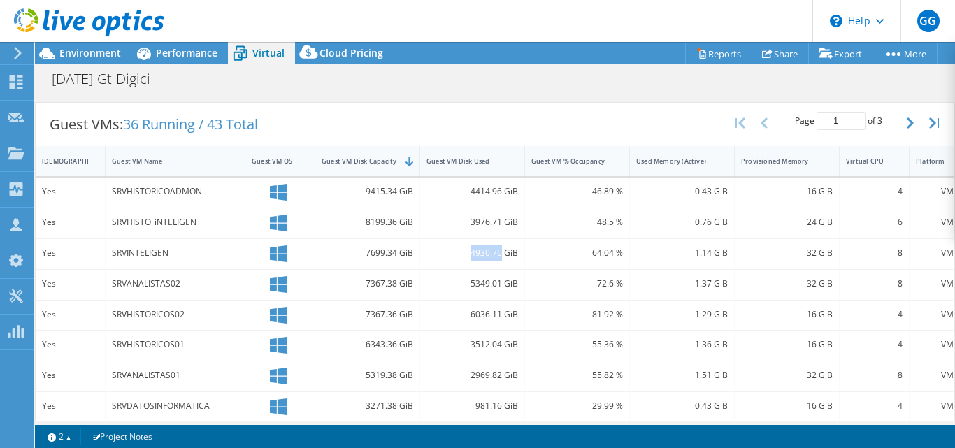
click at [500, 254] on div "4930.76 GiB" at bounding box center [472, 252] width 92 height 15
drag, startPoint x: 472, startPoint y: 284, endPoint x: 501, endPoint y: 291, distance: 30.0
click at [510, 284] on div "5349.01 GiB" at bounding box center [472, 283] width 92 height 15
drag, startPoint x: 469, startPoint y: 315, endPoint x: 512, endPoint y: 322, distance: 43.3
click at [515, 317] on div "6036.11 GiB" at bounding box center [472, 314] width 92 height 15
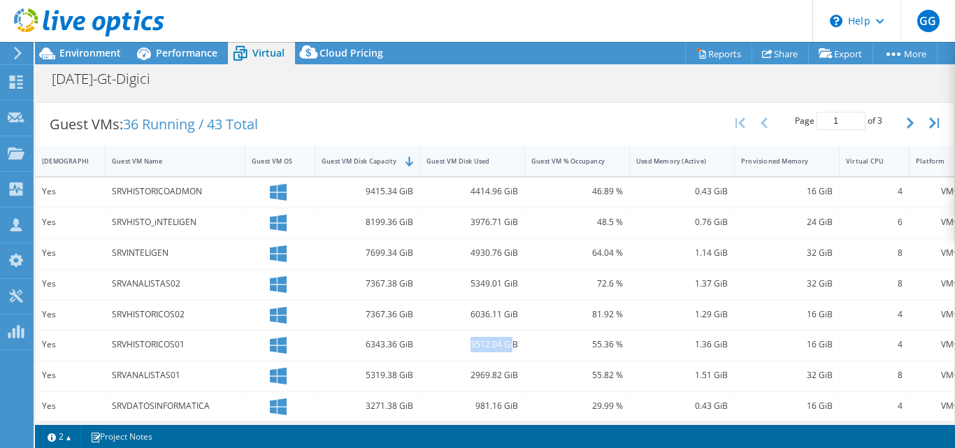
click at [514, 345] on div "3512.04 GiB" at bounding box center [472, 344] width 92 height 15
drag, startPoint x: 473, startPoint y: 379, endPoint x: 507, endPoint y: 376, distance: 34.4
click at [507, 376] on div "2969.82 GiB" at bounding box center [472, 375] width 92 height 15
click at [500, 380] on div "2969.82 GiB" at bounding box center [472, 375] width 92 height 15
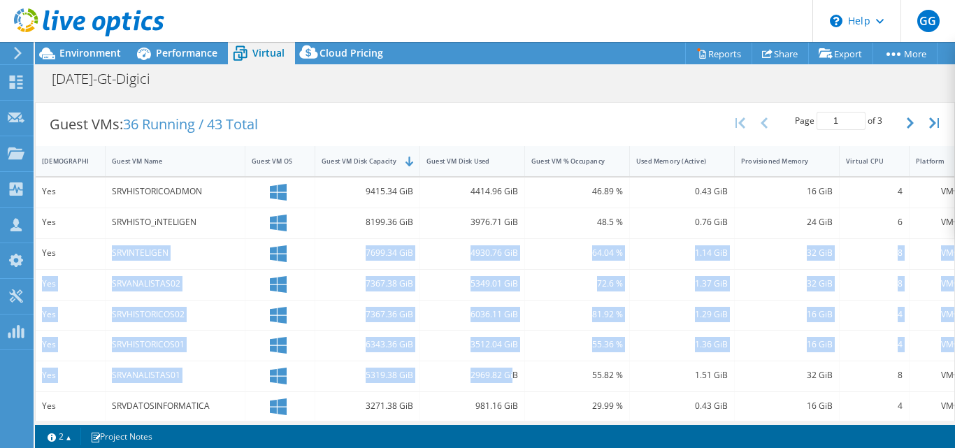
drag, startPoint x: 513, startPoint y: 374, endPoint x: 108, endPoint y: 248, distance: 423.8
click at [108, 248] on div "Yes SRVHISTORICOADMON 9415.34 GiB 4414.96 GiB 46.89 % 0.43 GiB 16 GiB 4 VMware …" at bounding box center [508, 408] width 944 height 461
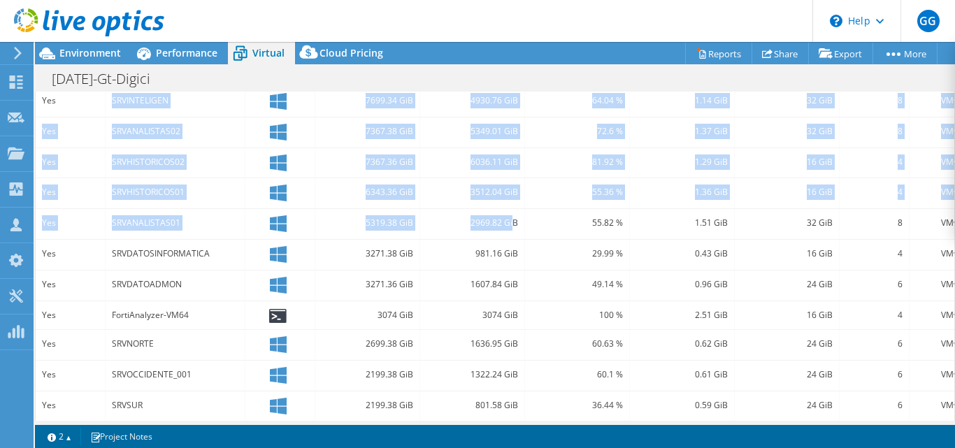
scroll to position [419, 0]
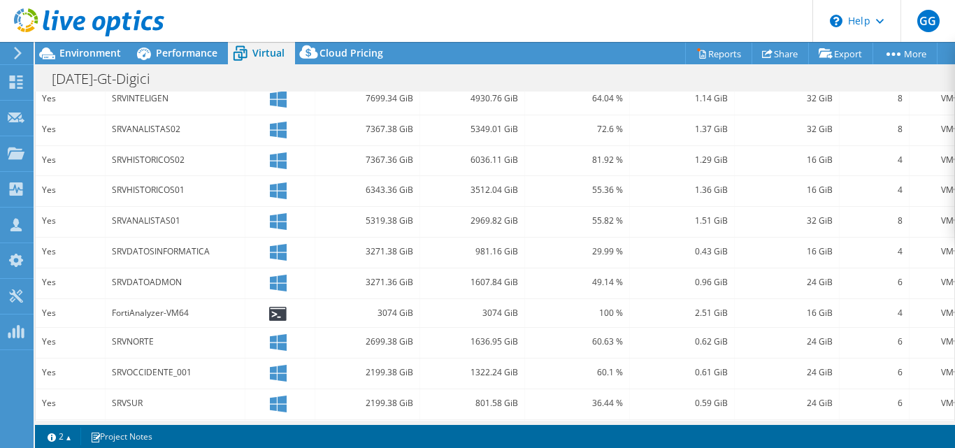
click at [452, 303] on div "3074 GiB" at bounding box center [472, 313] width 105 height 28
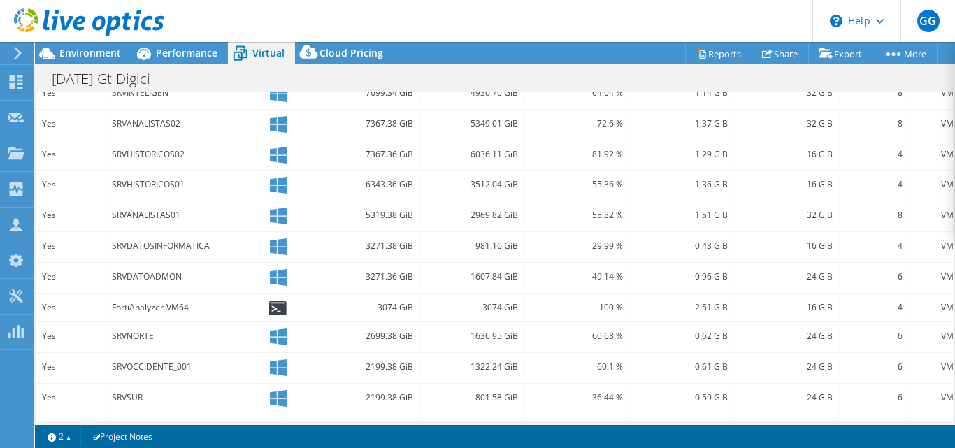
scroll to position [425, 0]
click at [483, 333] on div "1636.95 GiB" at bounding box center [472, 335] width 92 height 15
click at [482, 367] on div "1322.24 GiB" at bounding box center [472, 366] width 92 height 15
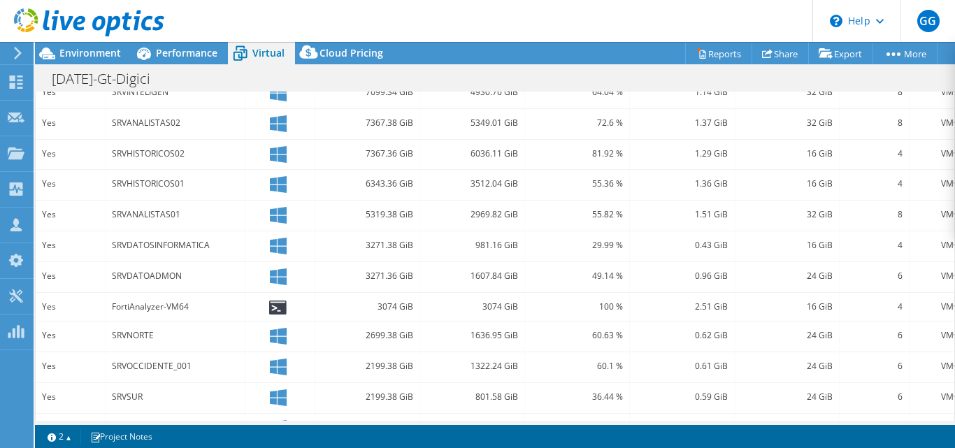
click at [485, 393] on div "801.58 GiB" at bounding box center [472, 396] width 92 height 15
click at [480, 365] on div "1322.24 GiB" at bounding box center [472, 366] width 92 height 15
click at [477, 338] on div "1636.95 GiB" at bounding box center [472, 335] width 92 height 15
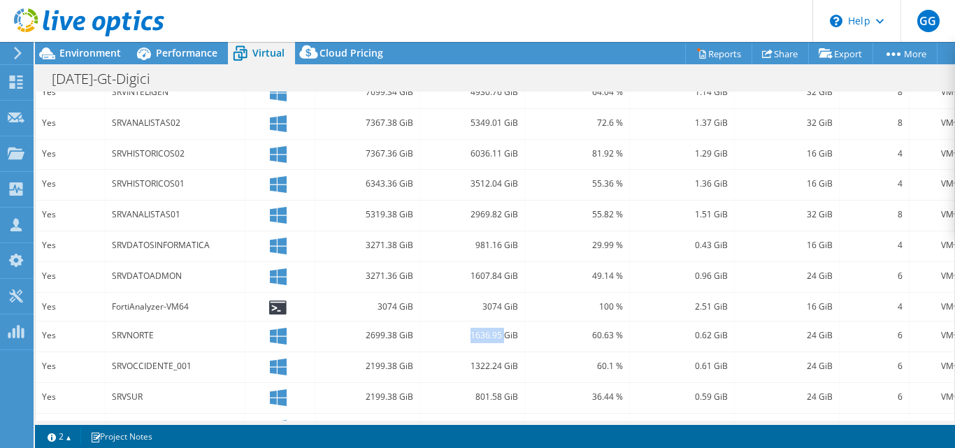
click at [477, 338] on div "1636.95 GiB" at bounding box center [472, 335] width 92 height 15
drag, startPoint x: 489, startPoint y: 244, endPoint x: 533, endPoint y: 241, distance: 44.1
click at [533, 241] on div "Yes SRVDATOSINFORMATICA 3271.38 GiB 981.16 GiB 29.99 % 0.43 GiB 16 GiB 4 VMware" at bounding box center [508, 246] width 944 height 30
drag, startPoint x: 472, startPoint y: 280, endPoint x: 514, endPoint y: 278, distance: 42.7
click at [514, 278] on div "1607.84 GiB" at bounding box center [472, 275] width 92 height 15
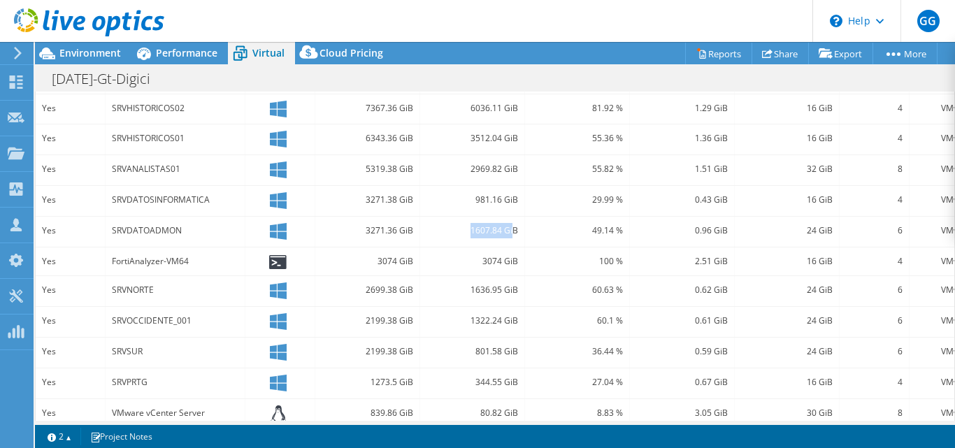
scroll to position [500, 0]
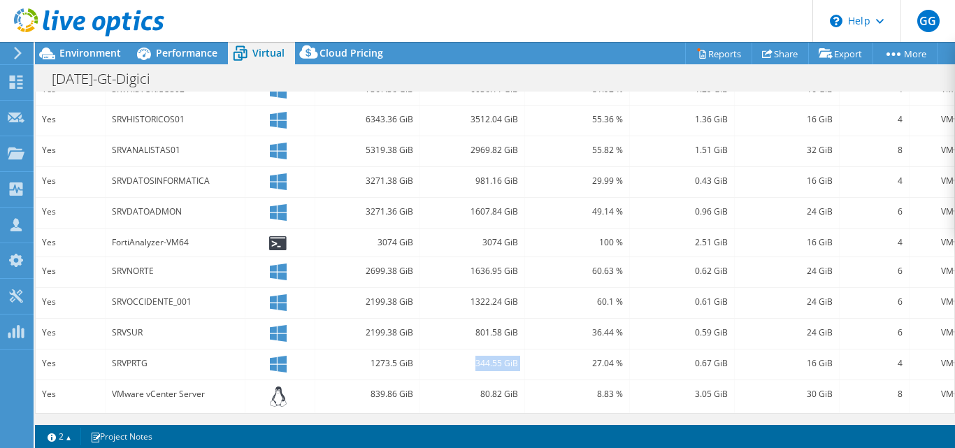
drag, startPoint x: 472, startPoint y: 359, endPoint x: 526, endPoint y: 356, distance: 54.6
click at [526, 356] on div "Yes SRVPRTG 1273.5 GiB 344.55 GiB 27.04 % 0.67 GiB 16 GiB 4 VMware" at bounding box center [508, 365] width 944 height 30
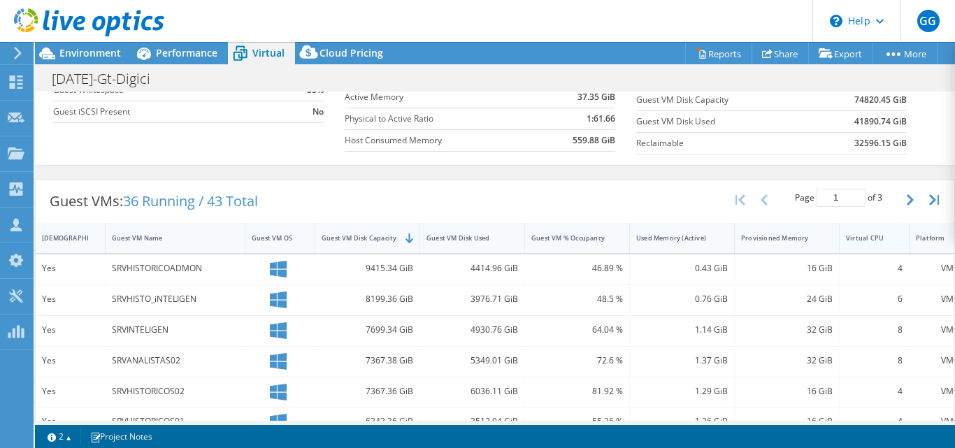
scroll to position [188, 0]
click at [907, 204] on icon "button" at bounding box center [910, 199] width 7 height 11
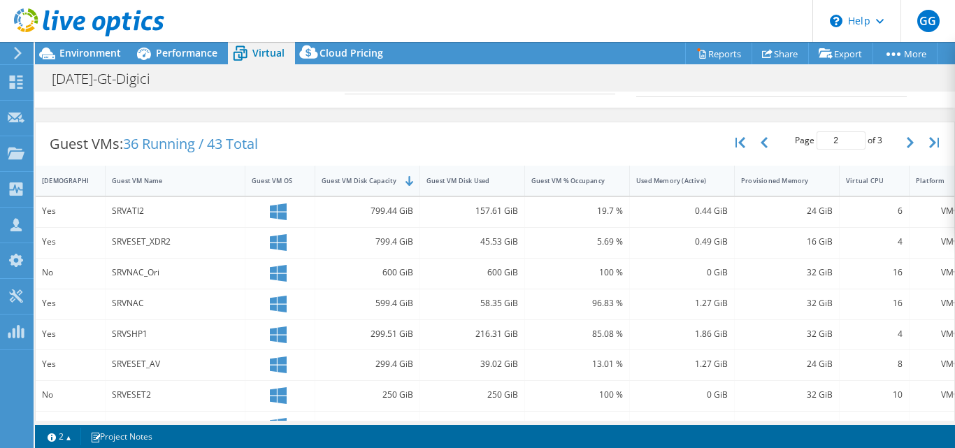
scroll to position [240, 0]
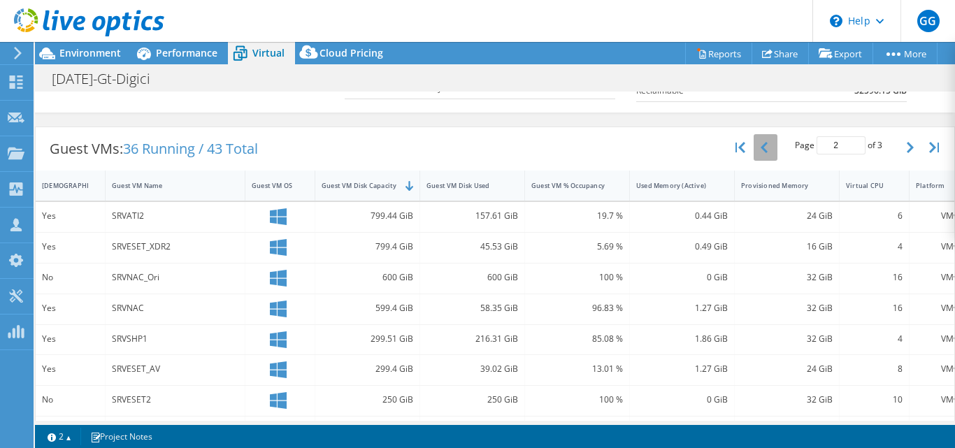
click at [761, 144] on icon "button" at bounding box center [764, 147] width 7 height 11
type input "1"
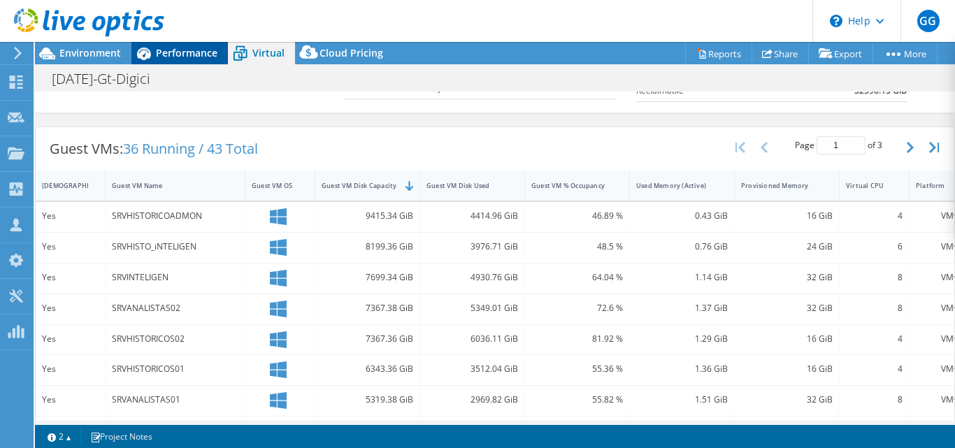
click at [184, 53] on span "Performance" at bounding box center [187, 52] width 62 height 13
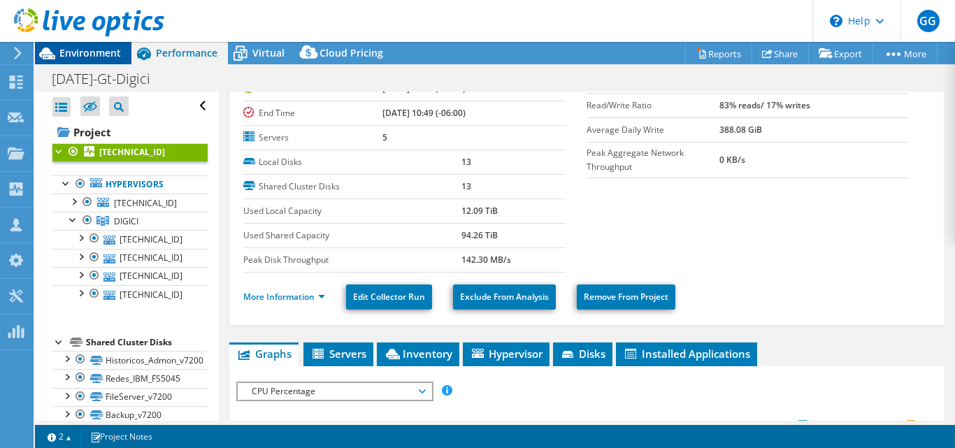
click at [93, 53] on span "Environment" at bounding box center [90, 52] width 62 height 13
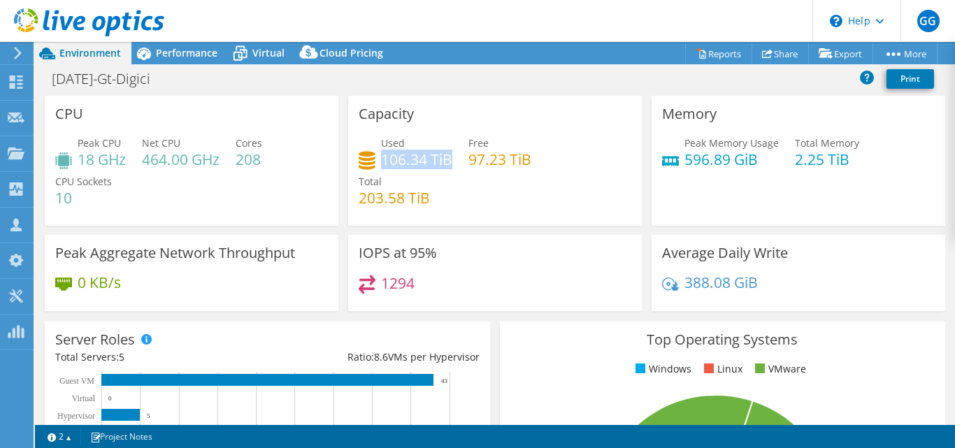
drag, startPoint x: 380, startPoint y: 159, endPoint x: 446, endPoint y: 157, distance: 66.4
click at [446, 157] on h4 "106.34 TiB" at bounding box center [416, 159] width 71 height 15
click at [192, 55] on span "Performance" at bounding box center [187, 52] width 62 height 13
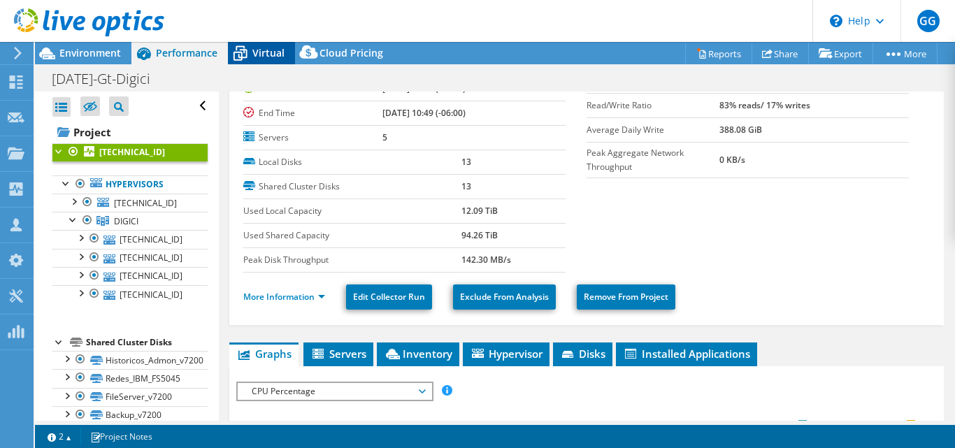
click at [268, 62] on div "Virtual" at bounding box center [261, 53] width 67 height 22
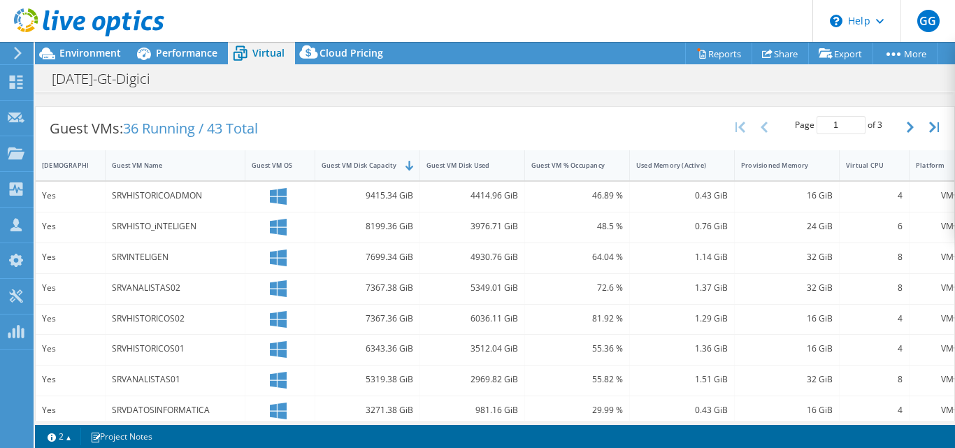
scroll to position [261, 0]
drag, startPoint x: 363, startPoint y: 224, endPoint x: 414, endPoint y: 219, distance: 51.3
click at [414, 219] on div "8199.36 GiB" at bounding box center [367, 227] width 105 height 30
drag, startPoint x: 110, startPoint y: 226, endPoint x: 194, endPoint y: 225, distance: 84.6
click at [194, 225] on div "SRVHISTO_iNTELIGEN" at bounding box center [176, 227] width 140 height 30
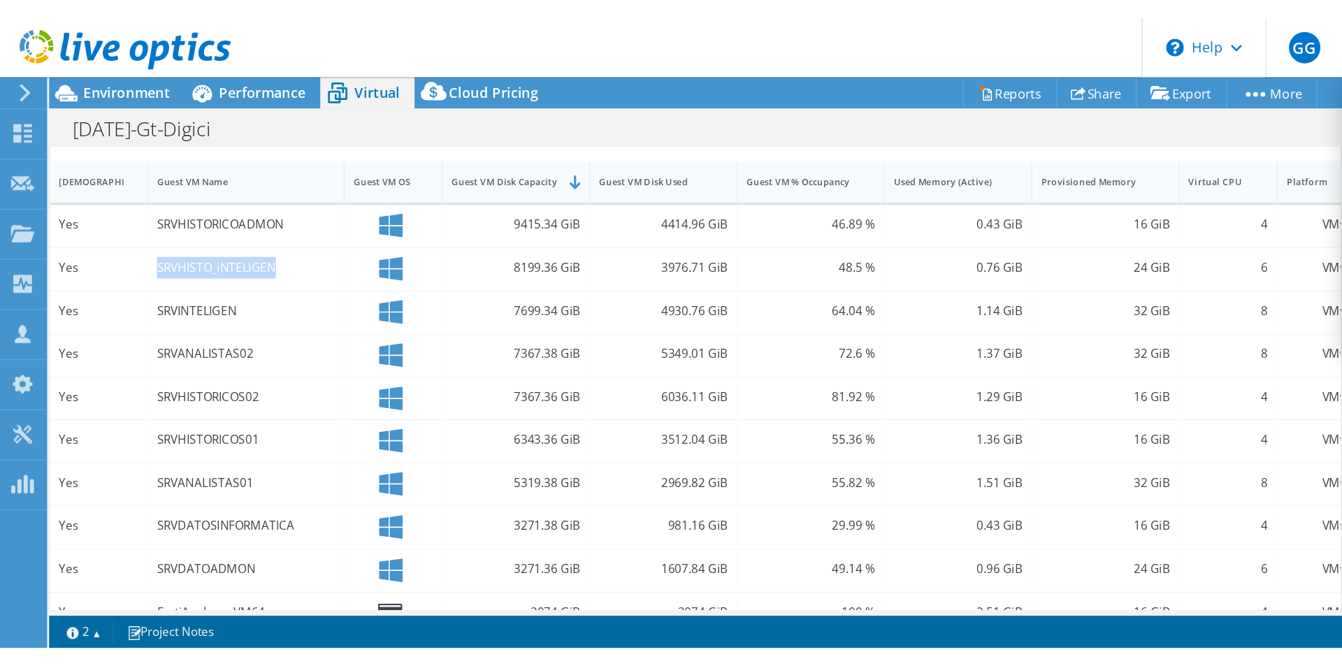
scroll to position [0, 0]
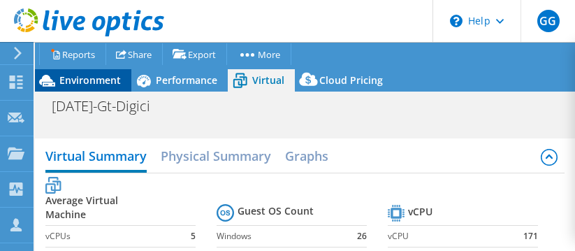
click at [71, 82] on span "Environment" at bounding box center [90, 79] width 62 height 13
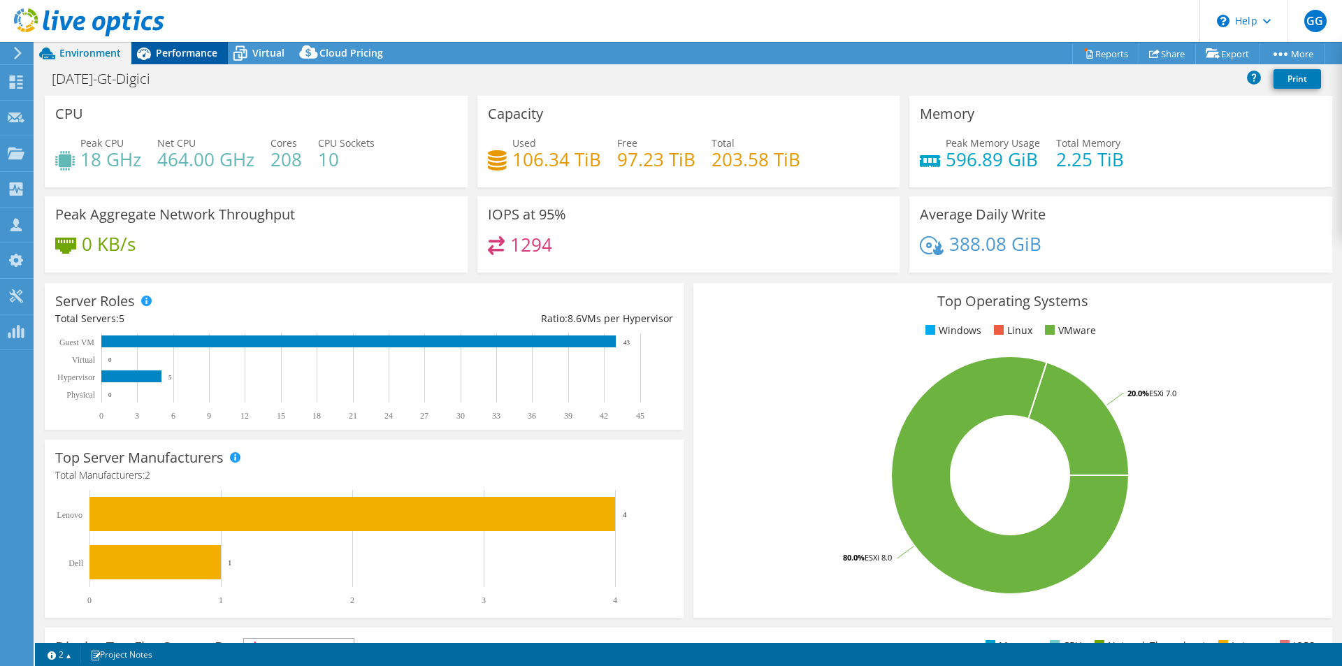
click at [172, 55] on span "Performance" at bounding box center [187, 52] width 62 height 13
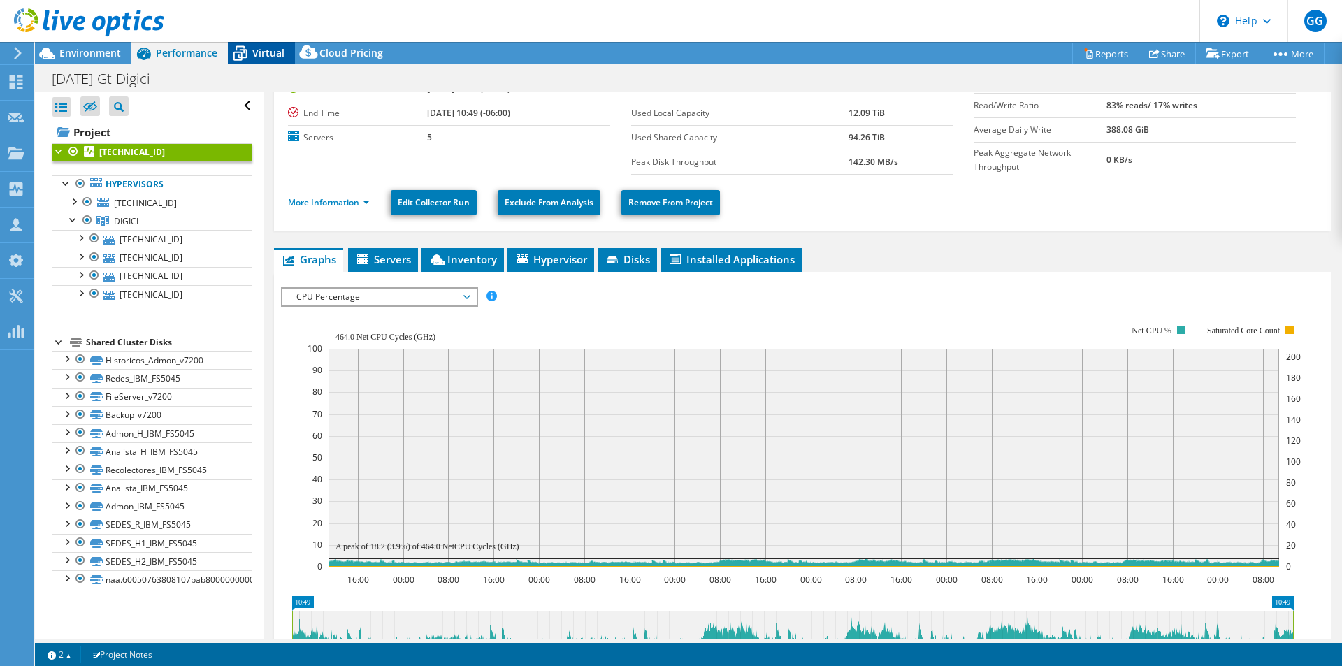
click at [253, 57] on span "Virtual" at bounding box center [268, 52] width 32 height 13
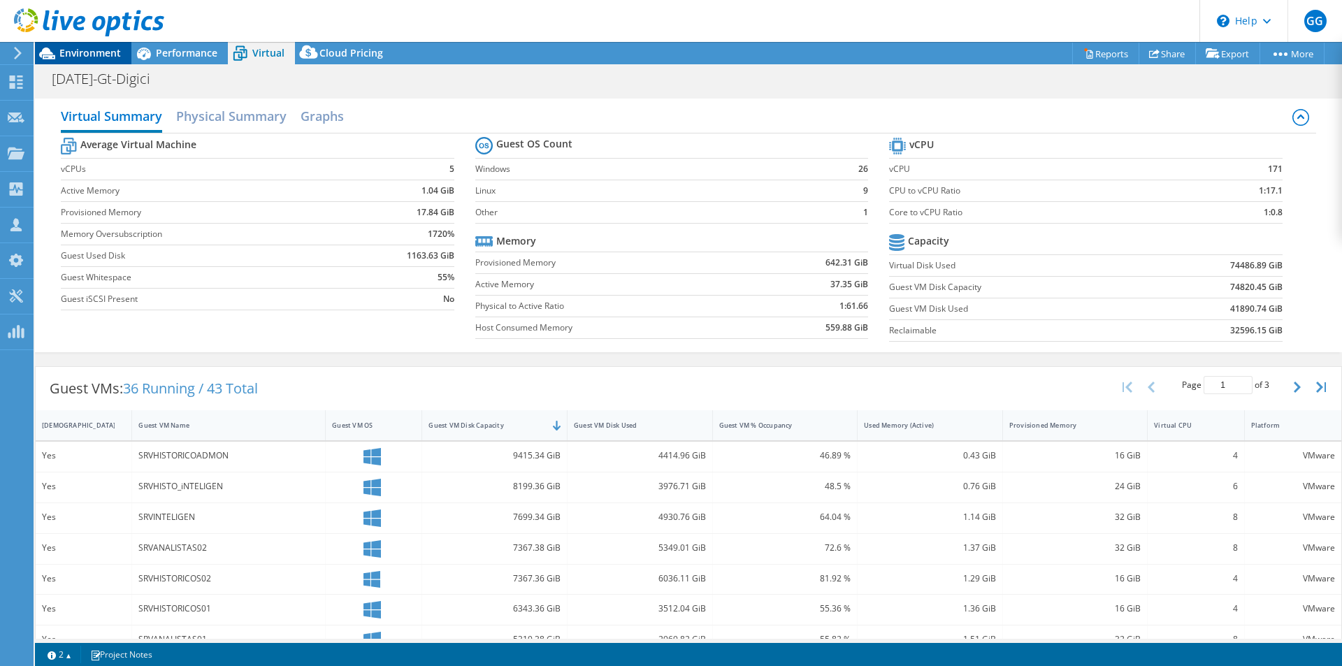
click at [92, 55] on span "Environment" at bounding box center [90, 52] width 62 height 13
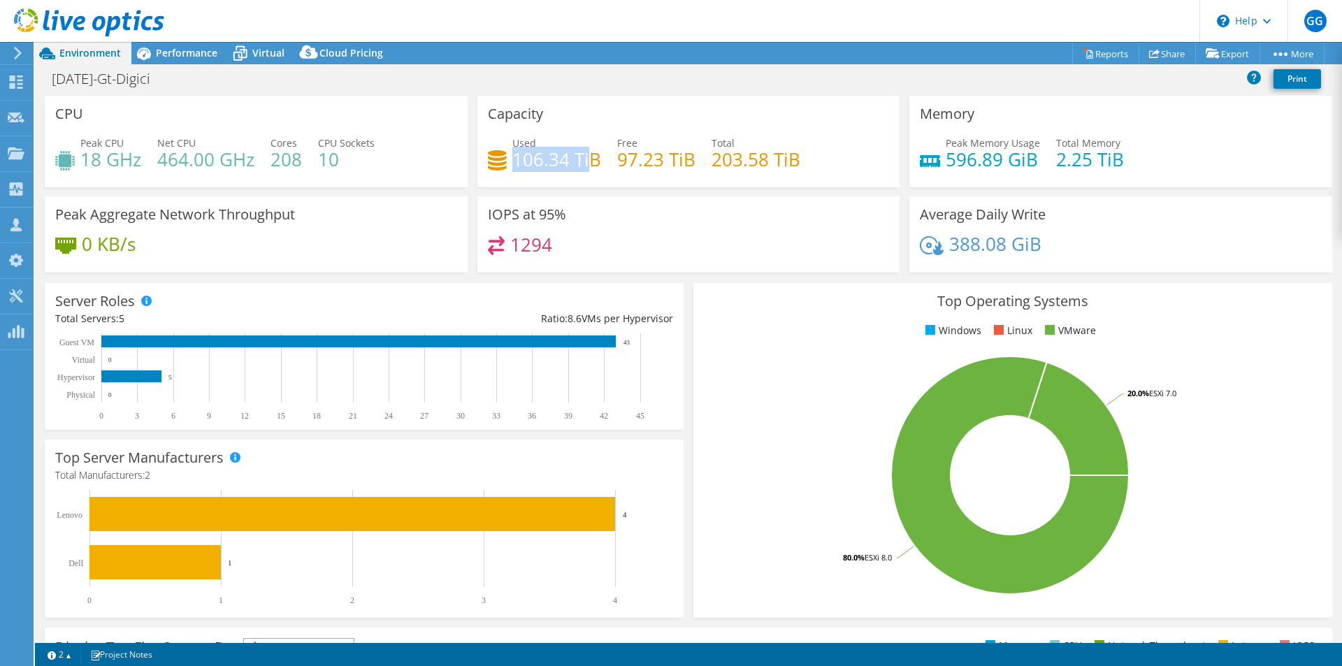
drag, startPoint x: 514, startPoint y: 159, endPoint x: 585, endPoint y: 157, distance: 71.4
click at [585, 157] on h4 "106.34 TiB" at bounding box center [556, 159] width 89 height 15
click at [270, 53] on span "Virtual" at bounding box center [268, 52] width 32 height 13
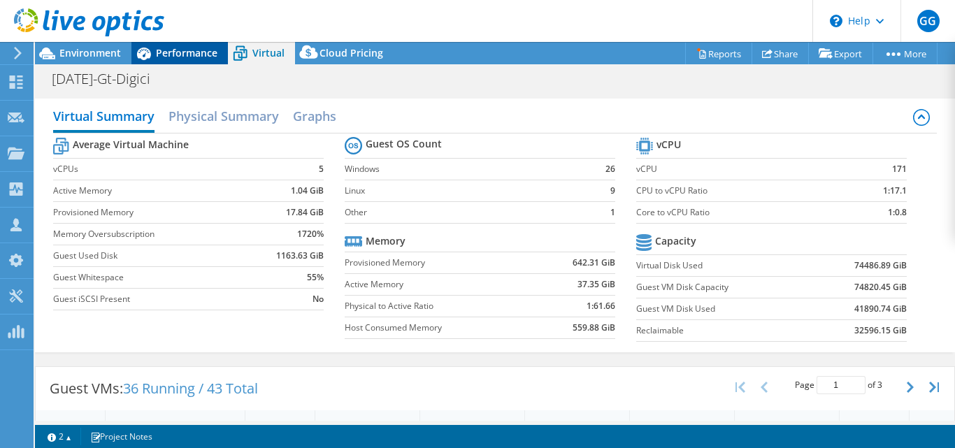
click at [175, 64] on div "Performance" at bounding box center [179, 53] width 96 height 22
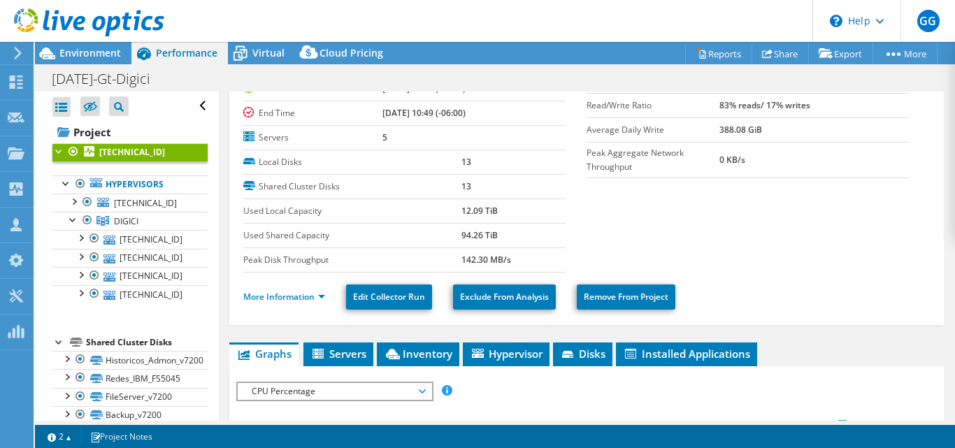
click at [174, 54] on span "Performance" at bounding box center [187, 52] width 62 height 13
click at [65, 55] on span "Environment" at bounding box center [90, 52] width 62 height 13
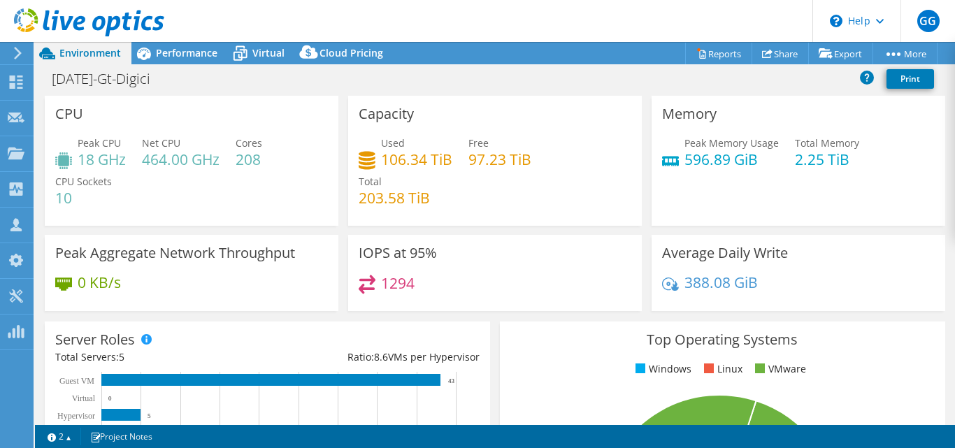
click at [158, 43] on div at bounding box center [82, 23] width 164 height 47
click at [167, 51] on span "Performance" at bounding box center [187, 52] width 62 height 13
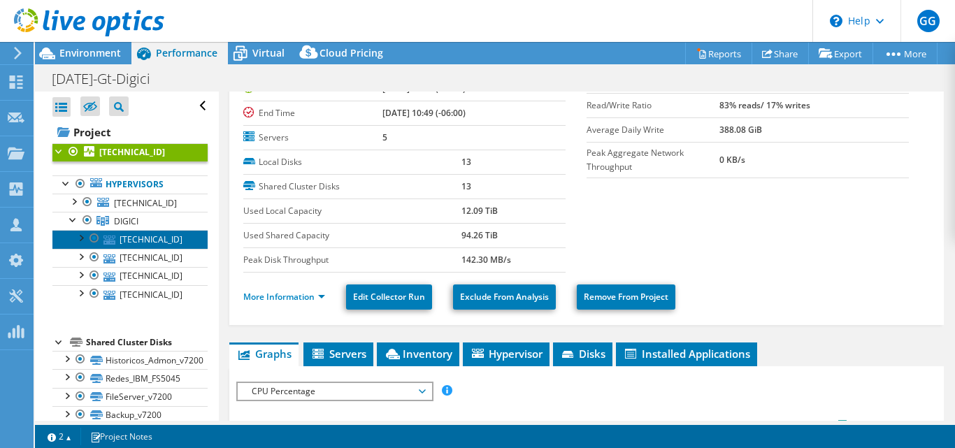
click at [130, 238] on link "192.168.0.31" at bounding box center [129, 239] width 155 height 18
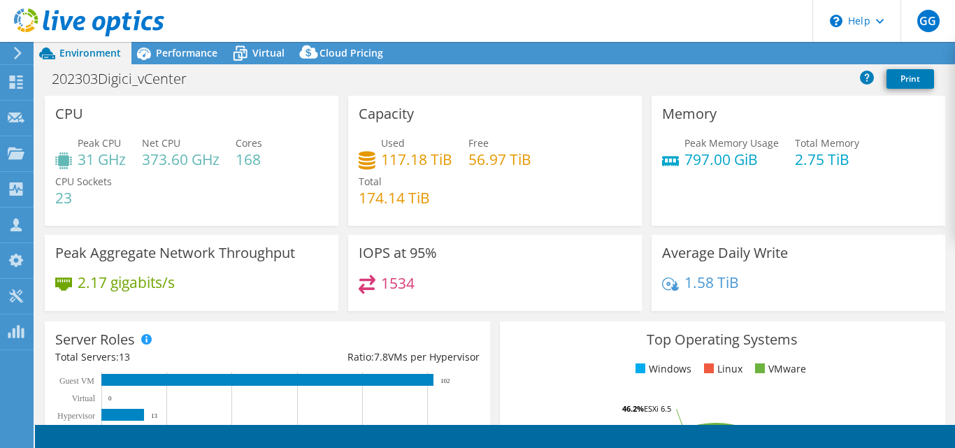
select select "USD"
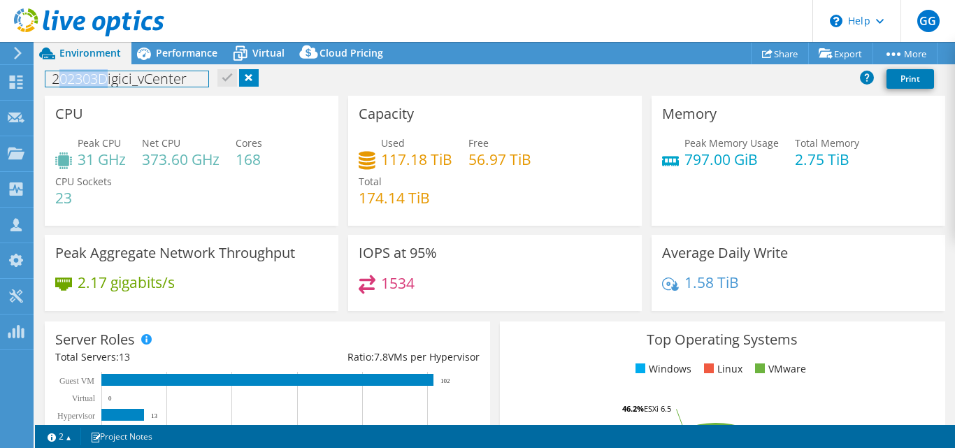
drag, startPoint x: 59, startPoint y: 78, endPoint x: 106, endPoint y: 79, distance: 46.8
click at [106, 79] on h1 "202303Digici_vCenter" at bounding box center [126, 78] width 163 height 15
drag, startPoint x: 359, startPoint y: 201, endPoint x: 422, endPoint y: 205, distance: 63.0
click at [422, 205] on h4 "174.14 TiB" at bounding box center [394, 197] width 71 height 15
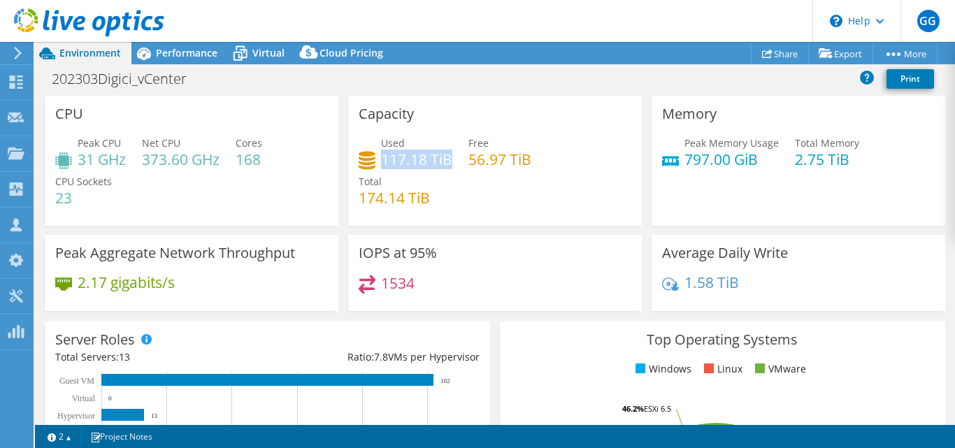
drag, startPoint x: 380, startPoint y: 161, endPoint x: 445, endPoint y: 159, distance: 65.7
click at [445, 159] on h4 "117.18 TiB" at bounding box center [416, 159] width 71 height 15
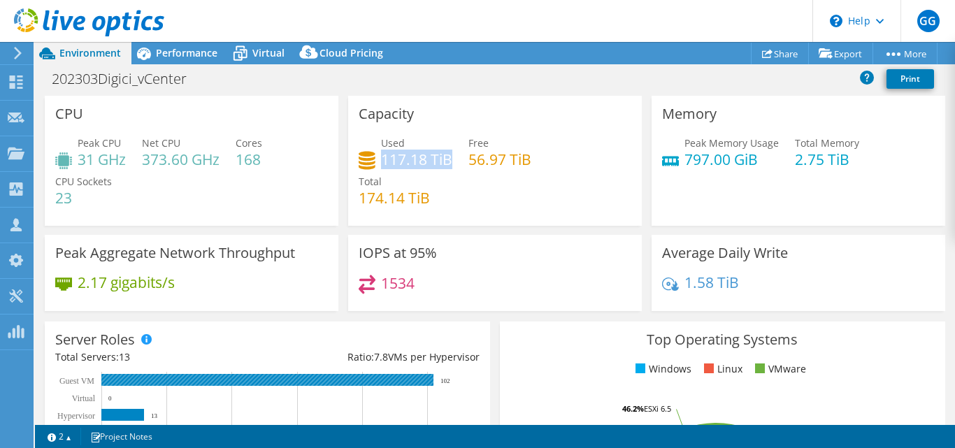
drag, startPoint x: 435, startPoint y: 380, endPoint x: 453, endPoint y: 381, distance: 18.2
click at [453, 381] on rect at bounding box center [261, 415] width 412 height 87
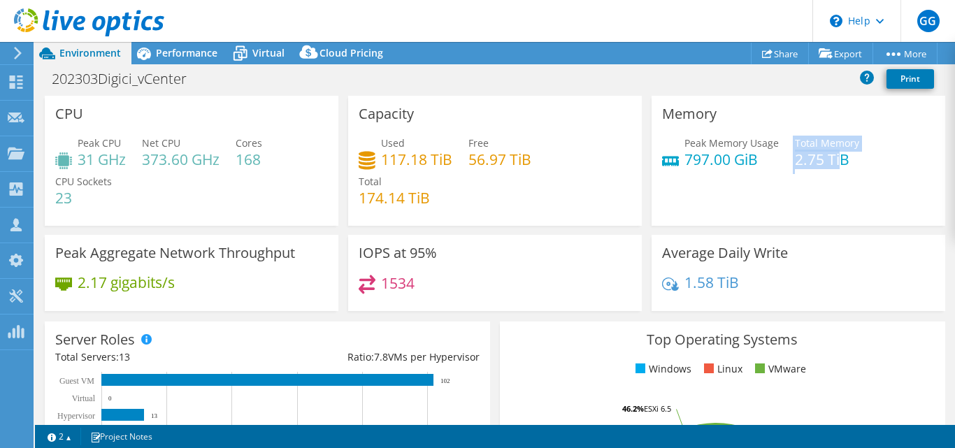
drag, startPoint x: 785, startPoint y: 162, endPoint x: 836, endPoint y: 164, distance: 51.1
click at [836, 164] on div "Peak Memory Usage 797.00 GiB Total Memory 2.75 TiB" at bounding box center [798, 158] width 273 height 45
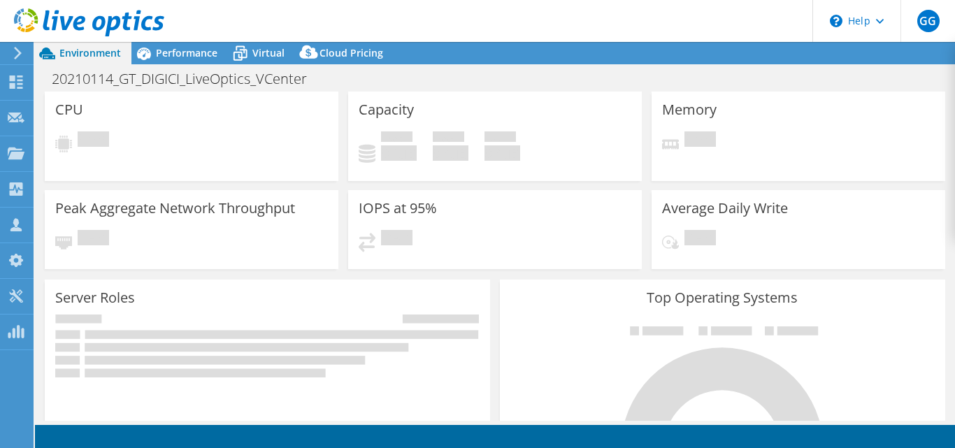
select select "USD"
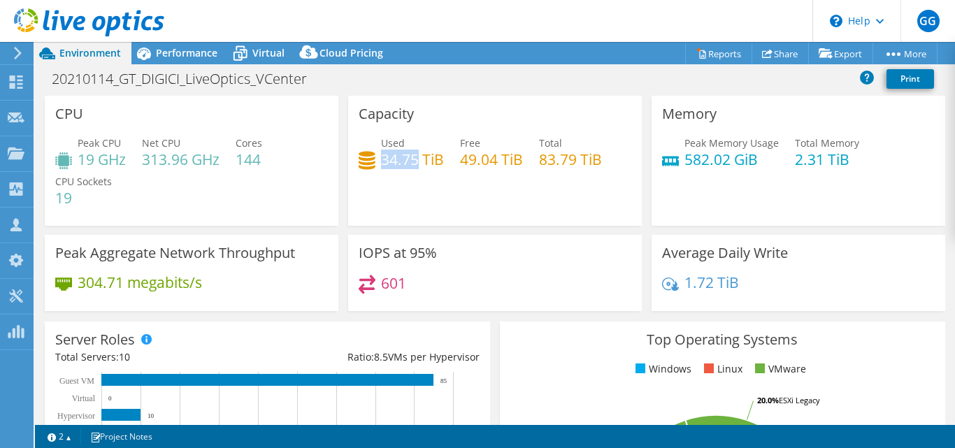
drag, startPoint x: 379, startPoint y: 159, endPoint x: 412, endPoint y: 154, distance: 33.1
click at [412, 154] on h4 "34.75 TiB" at bounding box center [412, 159] width 63 height 15
drag, startPoint x: 535, startPoint y: 159, endPoint x: 573, endPoint y: 159, distance: 37.7
click at [573, 159] on h4 "83.79 TiB" at bounding box center [570, 159] width 63 height 15
drag, startPoint x: 380, startPoint y: 155, endPoint x: 415, endPoint y: 160, distance: 36.0
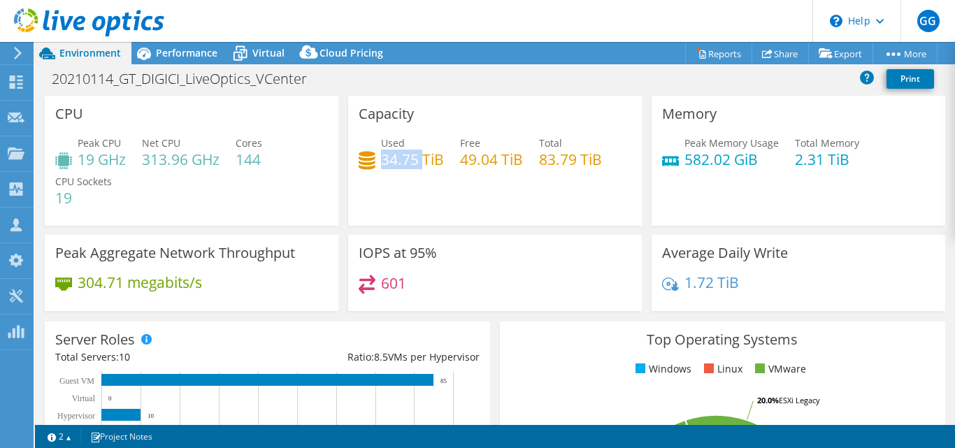
click at [419, 156] on h4 "34.75 TiB" at bounding box center [412, 159] width 63 height 15
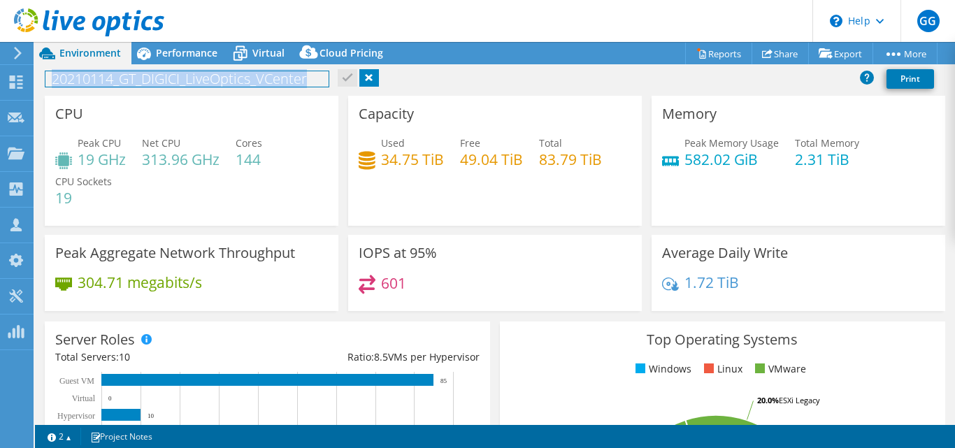
drag, startPoint x: 64, startPoint y: 81, endPoint x: 319, endPoint y: 75, distance: 255.2
click at [319, 75] on h1 "20210114_GT_DIGICI_LiveOptics_VCenter" at bounding box center [186, 78] width 283 height 15
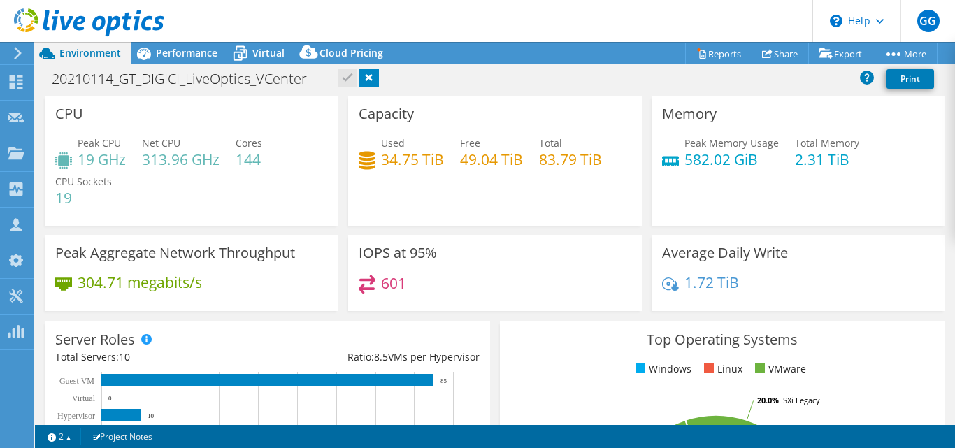
click at [415, 218] on div "Capacity Used 34.75 TiB Free 49.04 TiB Total 83.79 TiB" at bounding box center [495, 161] width 294 height 130
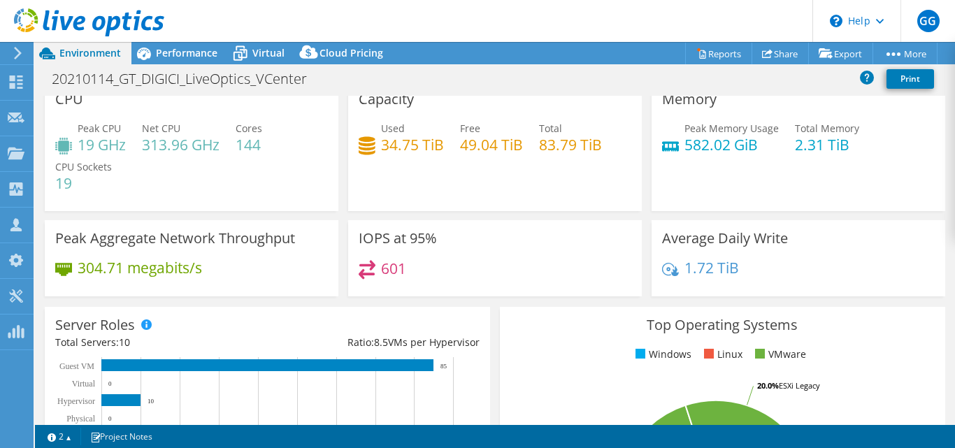
scroll to position [15, 0]
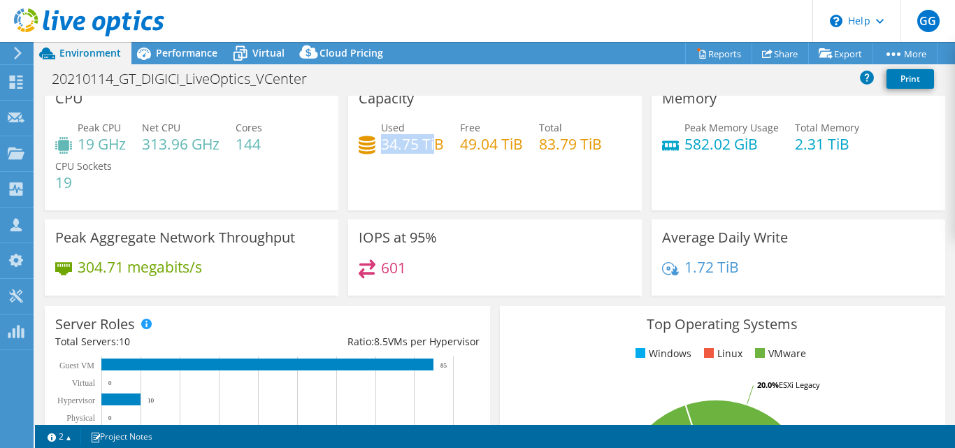
drag, startPoint x: 379, startPoint y: 143, endPoint x: 565, endPoint y: 157, distance: 187.2
click at [439, 145] on h4 "34.75 TiB" at bounding box center [412, 143] width 63 height 15
drag, startPoint x: 538, startPoint y: 147, endPoint x: 582, endPoint y: 145, distance: 44.1
click at [582, 145] on h4 "83.79 TiB" at bounding box center [570, 143] width 63 height 15
drag, startPoint x: 437, startPoint y: 367, endPoint x: 459, endPoint y: 366, distance: 22.4
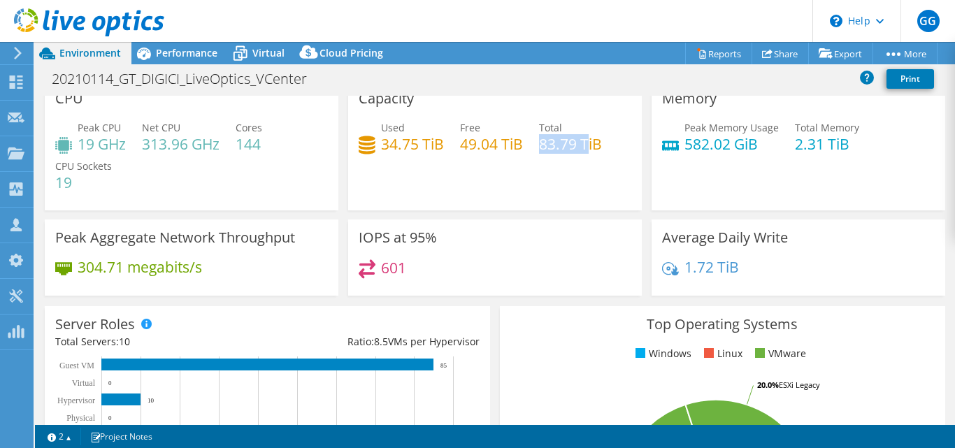
click at [459, 366] on rect at bounding box center [261, 399] width 412 height 87
drag, startPoint x: 788, startPoint y: 146, endPoint x: 823, endPoint y: 145, distance: 35.0
click at [823, 145] on div "Peak Memory Usage 582.02 GiB Total Memory 2.31 TiB" at bounding box center [798, 142] width 273 height 45
click at [800, 149] on h4 "2.31 TiB" at bounding box center [827, 143] width 64 height 15
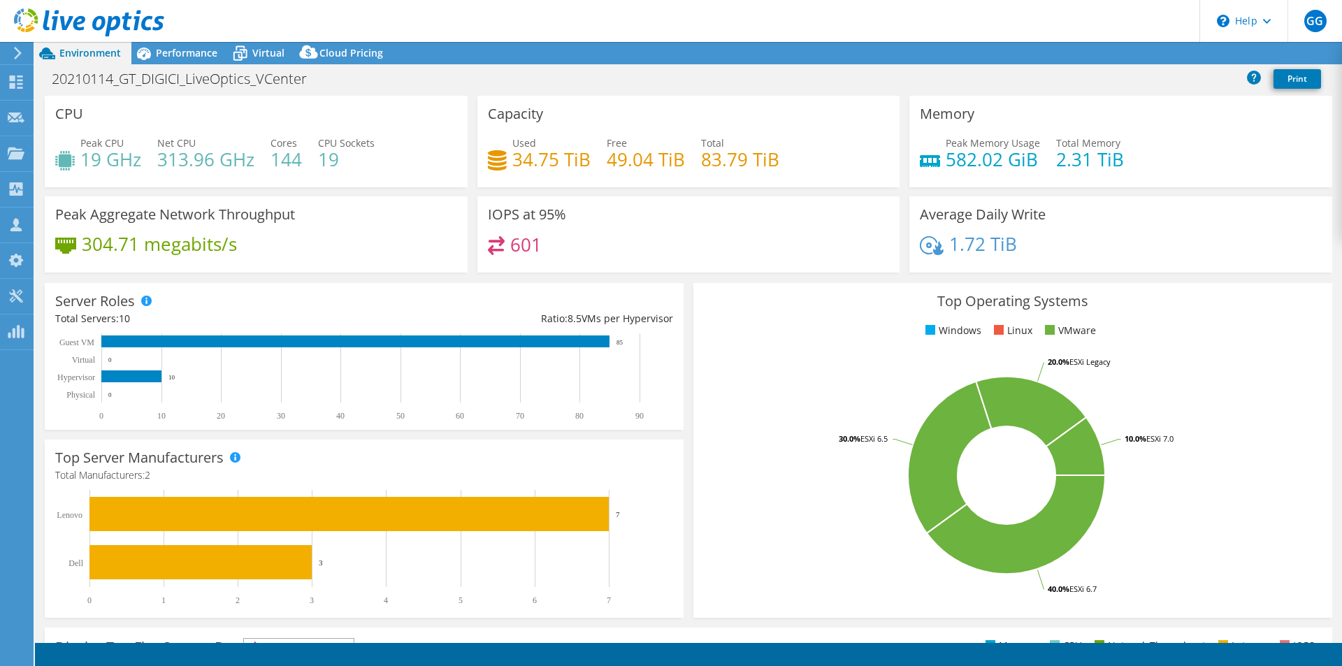
select select "USD"
